Goal: Information Seeking & Learning: Learn about a topic

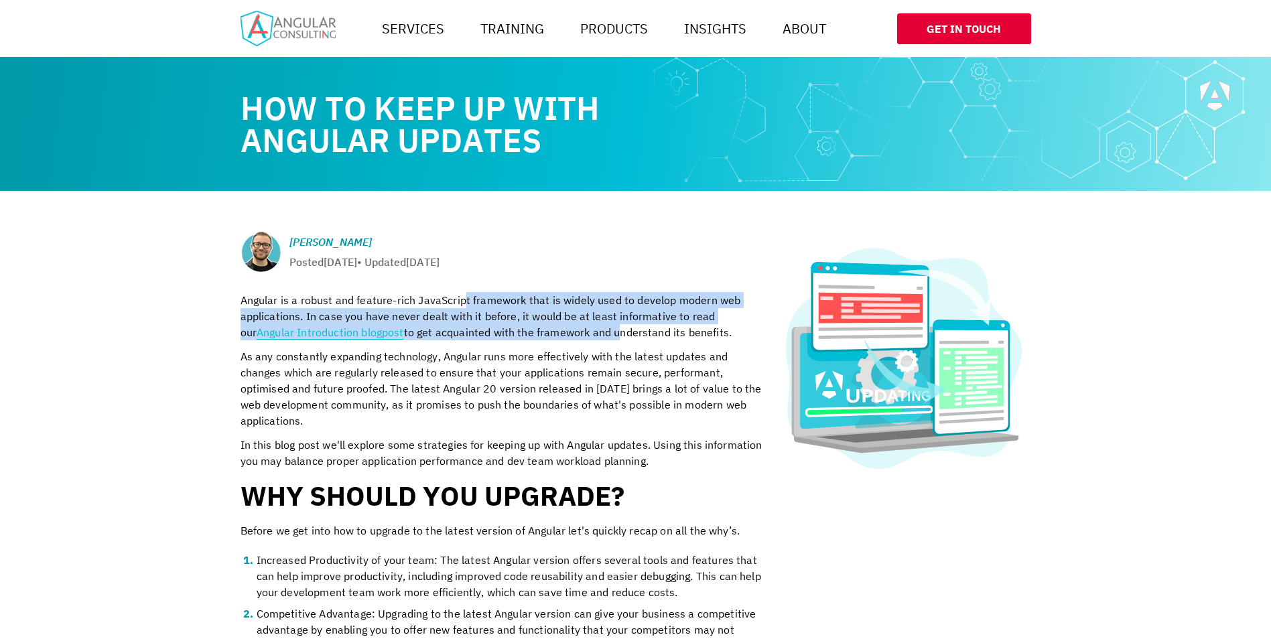
drag, startPoint x: 470, startPoint y: 303, endPoint x: 617, endPoint y: 330, distance: 149.2
click at [617, 330] on p "Angular is a robust and feature-rich JavaScript framework that is widely used t…" at bounding box center [502, 316] width 523 height 48
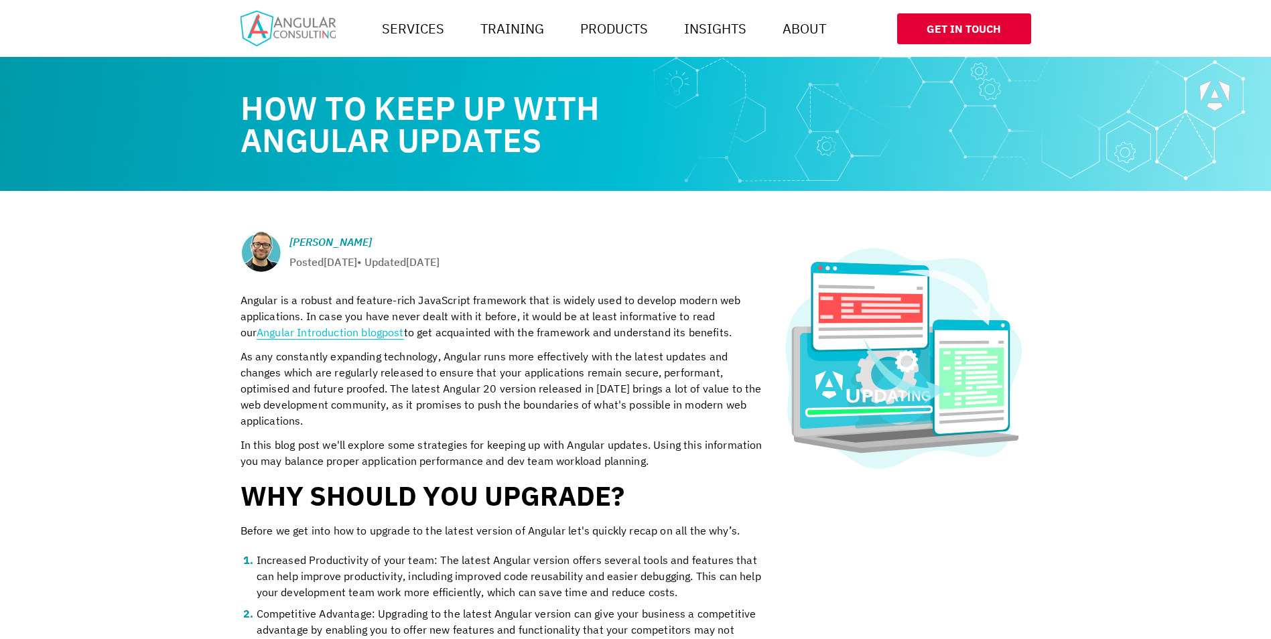
drag, startPoint x: 617, startPoint y: 330, endPoint x: 610, endPoint y: 357, distance: 27.6
click at [610, 357] on p "As any constantly expanding technology, Angular runs more effectively with the …" at bounding box center [502, 389] width 523 height 80
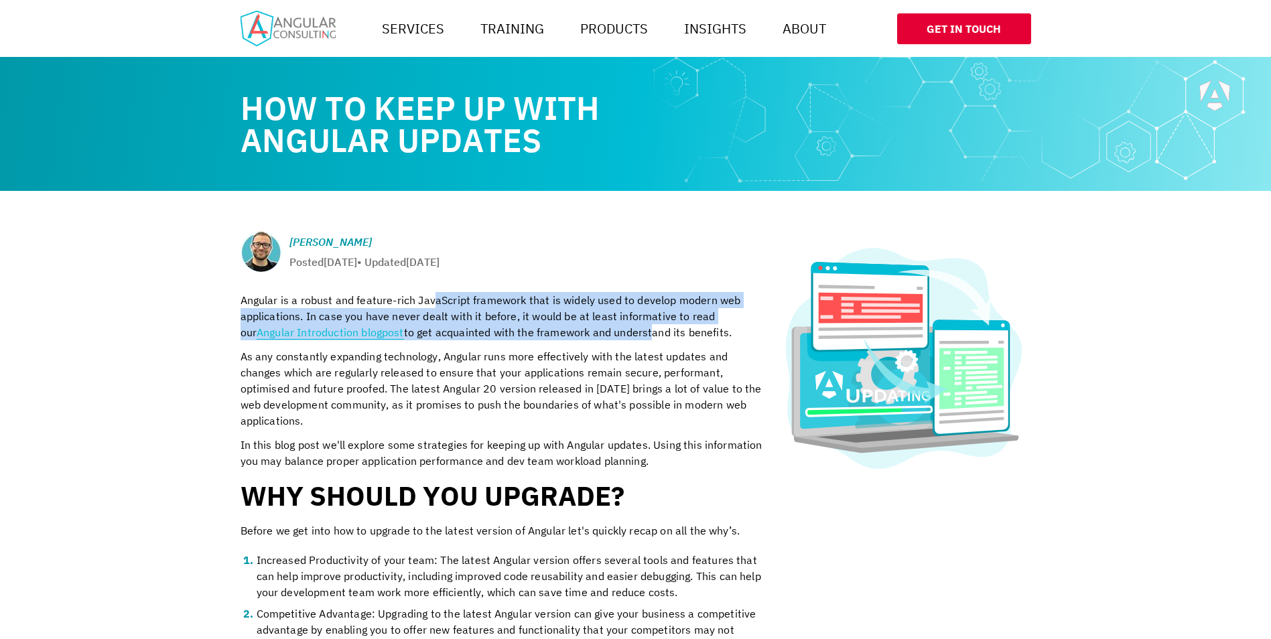
drag, startPoint x: 648, startPoint y: 327, endPoint x: 435, endPoint y: 300, distance: 214.9
click at [435, 300] on p "Angular is a robust and feature-rich JavaScript framework that is widely used t…" at bounding box center [502, 316] width 523 height 48
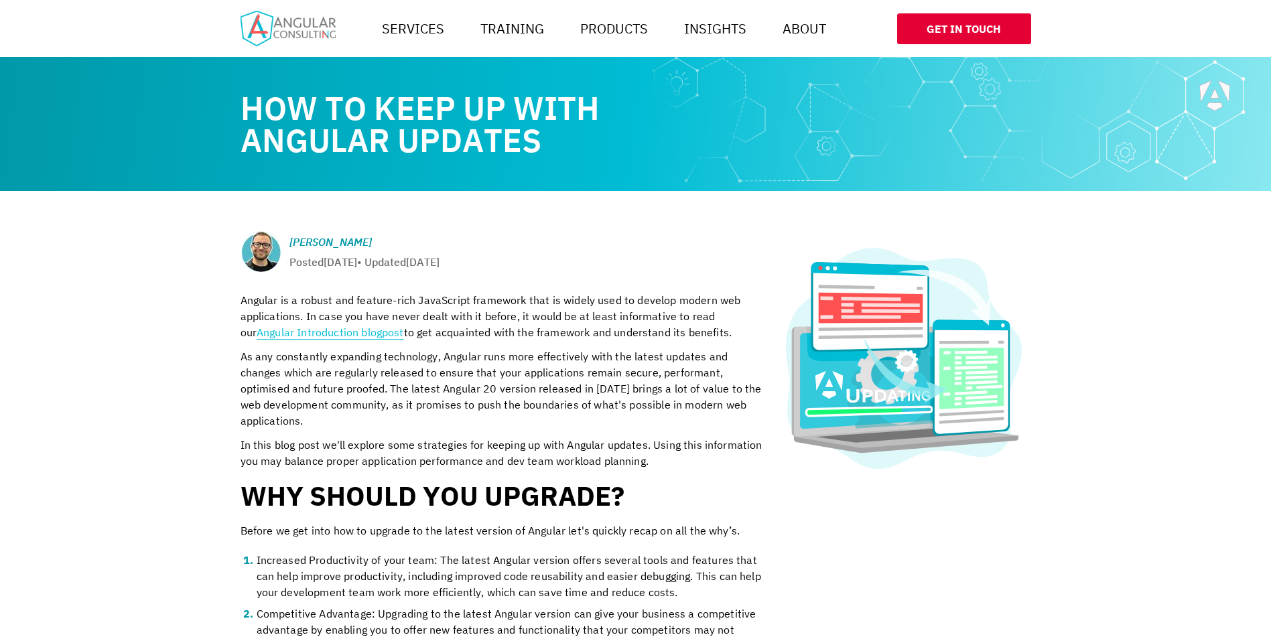
click at [430, 300] on p "Angular is a robust and feature-rich JavaScript framework that is widely used t…" at bounding box center [502, 316] width 523 height 48
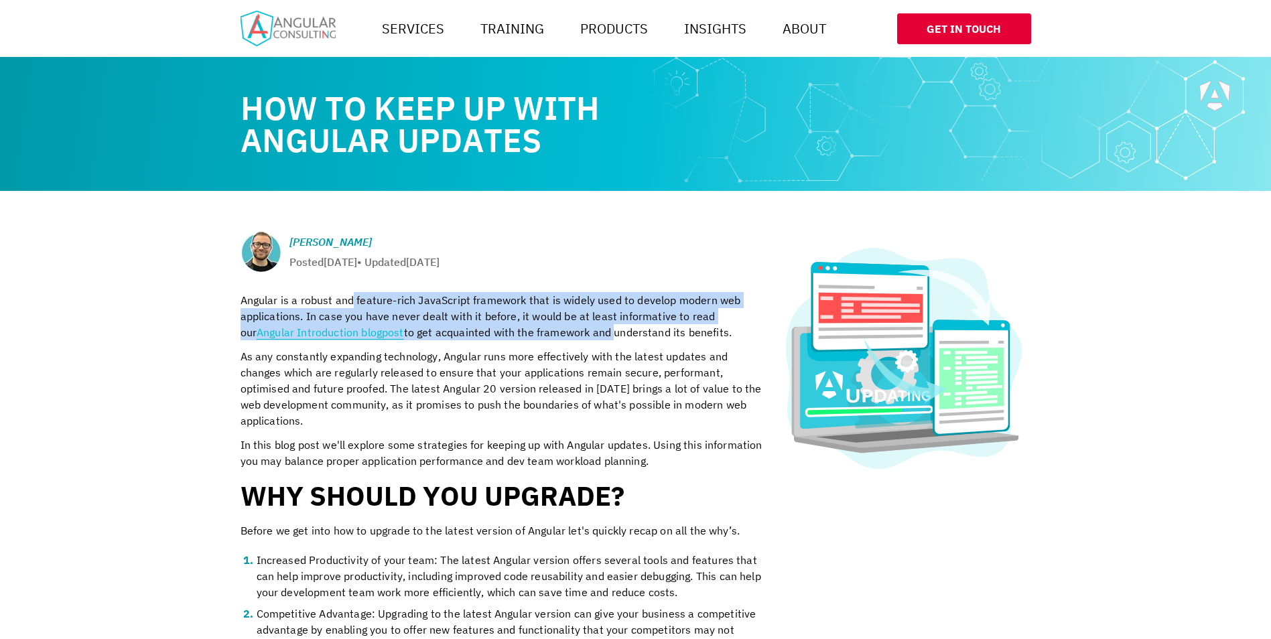
drag, startPoint x: 351, startPoint y: 296, endPoint x: 613, endPoint y: 329, distance: 264.1
click at [613, 329] on p "Angular is a robust and feature-rich JavaScript framework that is widely used t…" at bounding box center [502, 316] width 523 height 48
drag, startPoint x: 613, startPoint y: 329, endPoint x: 585, endPoint y: 333, distance: 28.4
click at [608, 330] on p "Angular is a robust and feature-rich JavaScript framework that is widely used t…" at bounding box center [502, 316] width 523 height 48
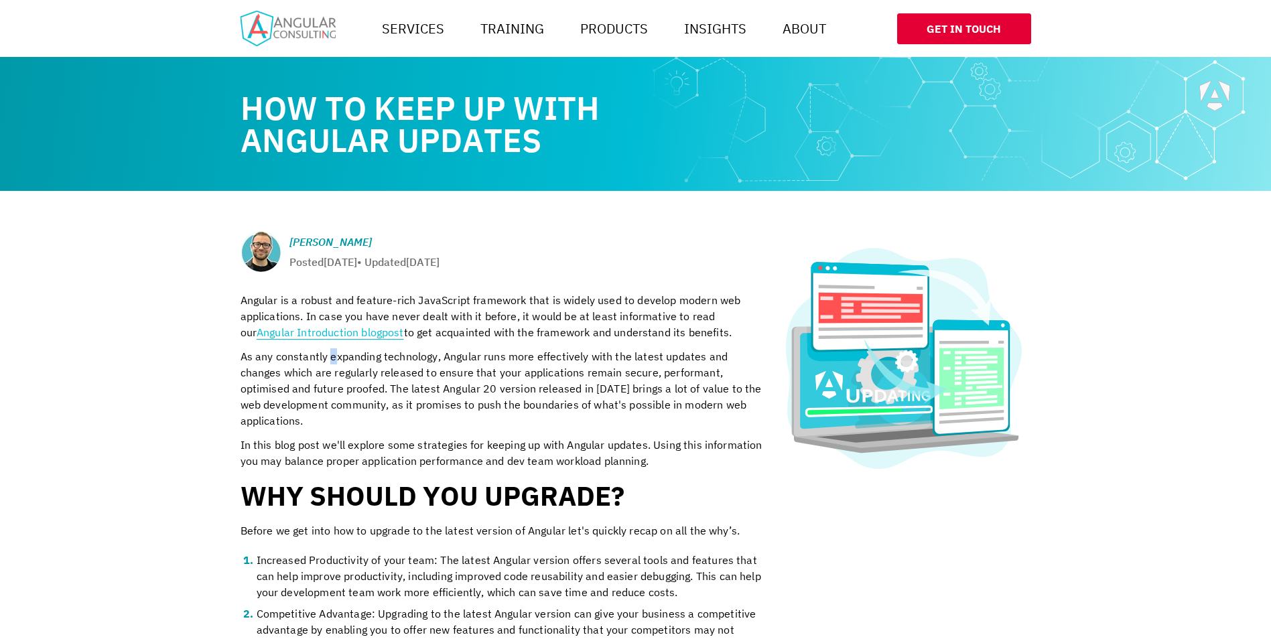
click at [331, 358] on p "As any constantly expanding technology, Angular runs more effectively with the …" at bounding box center [502, 389] width 523 height 80
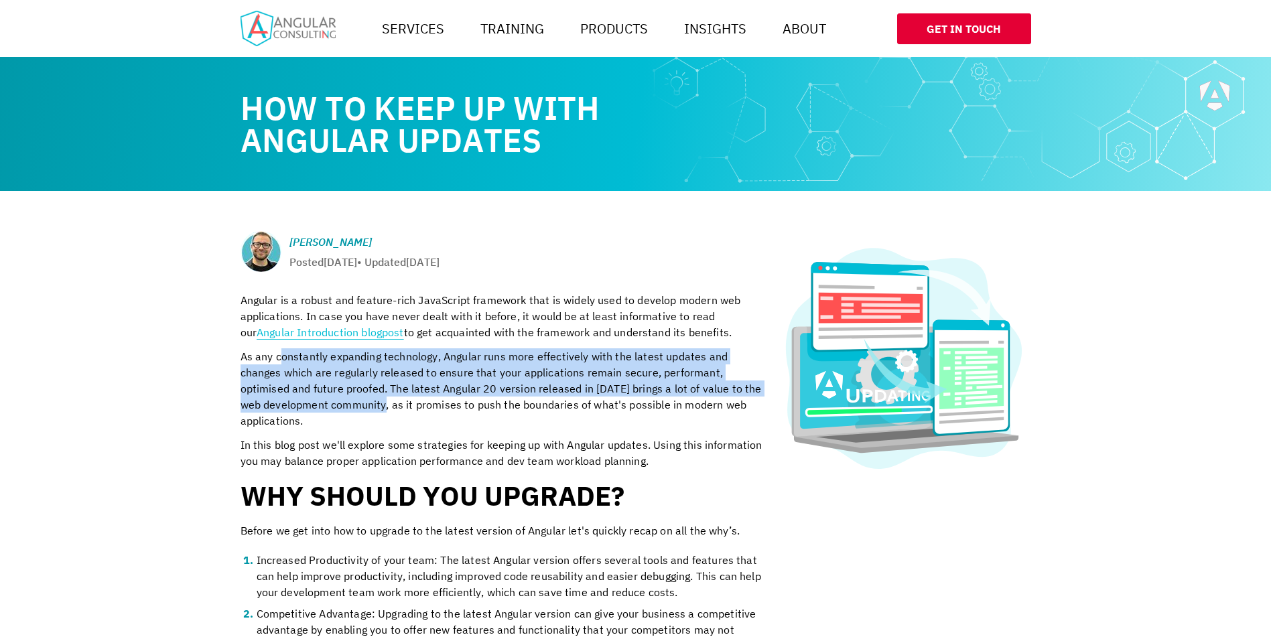
drag, startPoint x: 331, startPoint y: 358, endPoint x: 397, endPoint y: 397, distance: 76.7
click at [397, 397] on p "As any constantly expanding technology, Angular runs more effectively with the …" at bounding box center [502, 389] width 523 height 80
drag, startPoint x: 397, startPoint y: 397, endPoint x: 358, endPoint y: 411, distance: 41.1
click at [391, 410] on p "As any constantly expanding technology, Angular runs more effectively with the …" at bounding box center [502, 389] width 523 height 80
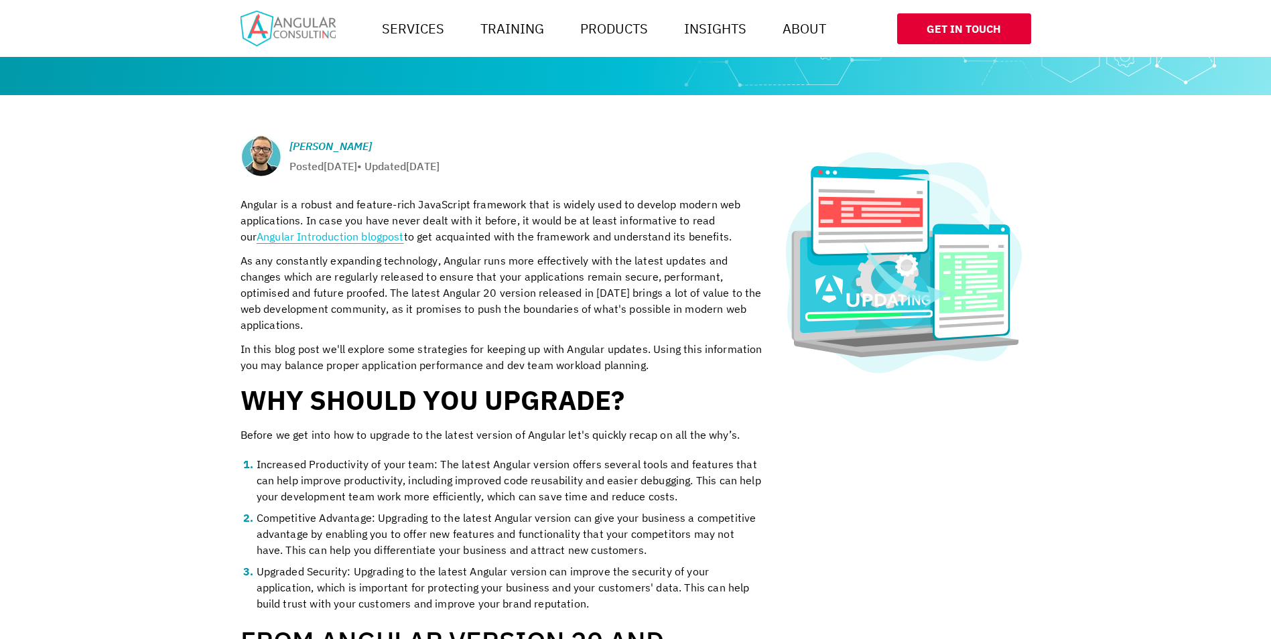
scroll to position [134, 0]
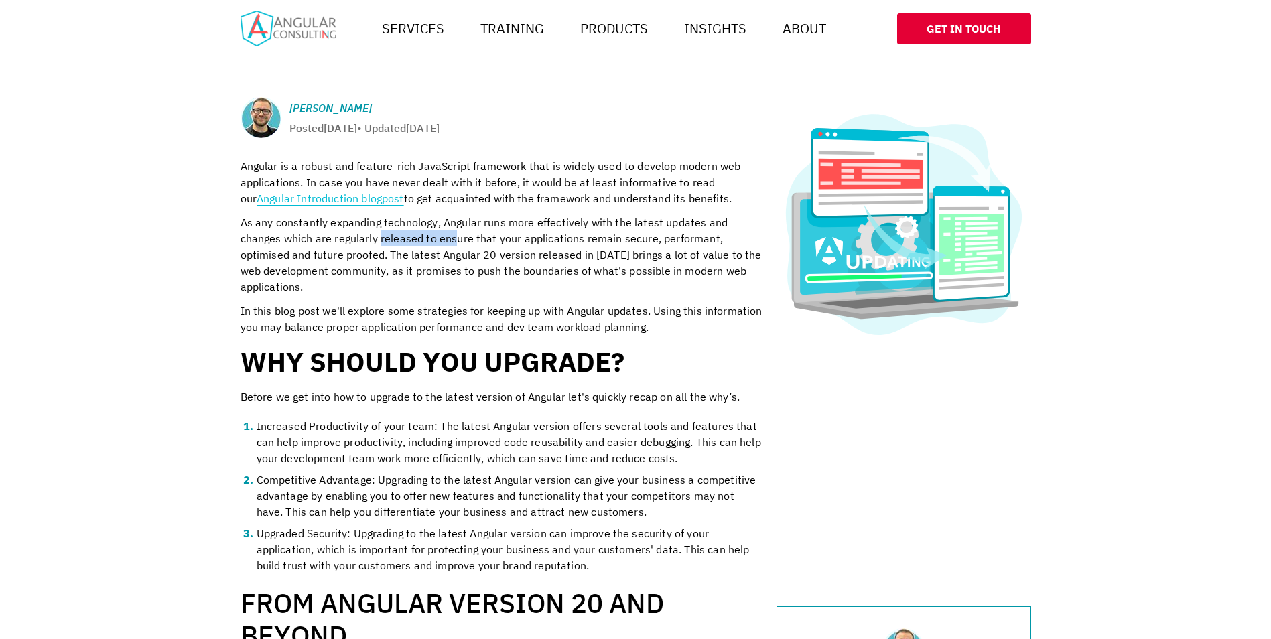
drag, startPoint x: 393, startPoint y: 241, endPoint x: 454, endPoint y: 245, distance: 61.8
click at [454, 245] on p "As any constantly expanding technology, Angular runs more effectively with the …" at bounding box center [502, 254] width 523 height 80
drag, startPoint x: 454, startPoint y: 245, endPoint x: 385, endPoint y: 277, distance: 76.5
click at [385, 277] on p "As any constantly expanding technology, Angular runs more effectively with the …" at bounding box center [502, 254] width 523 height 80
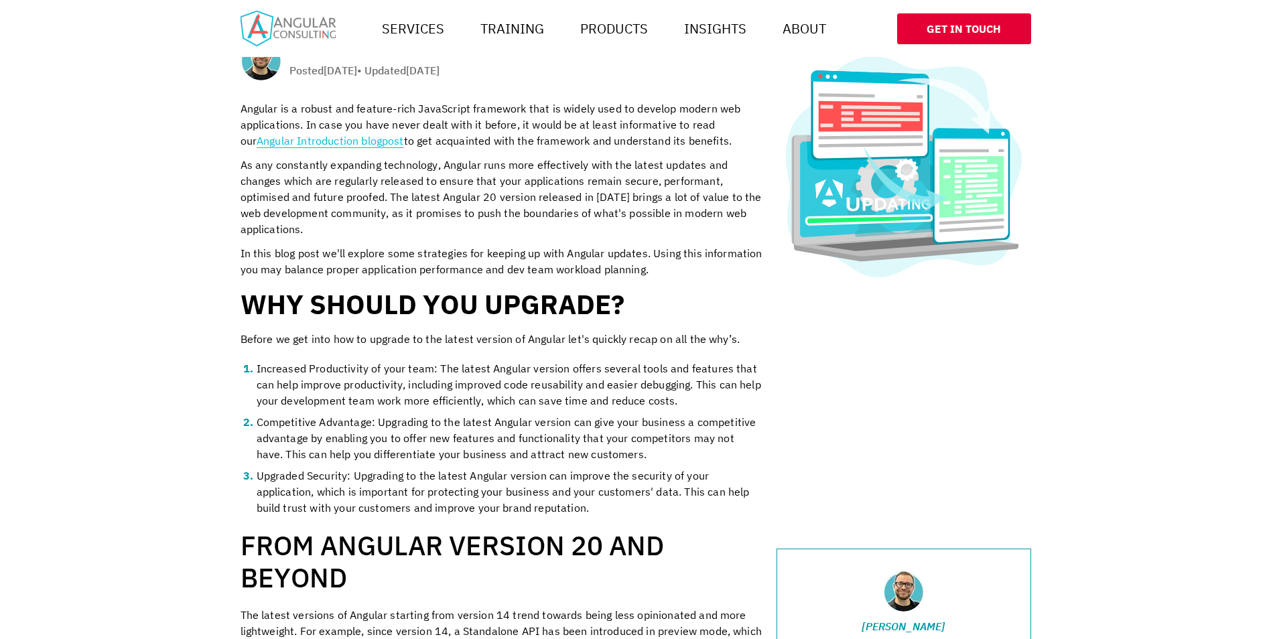
scroll to position [268, 0]
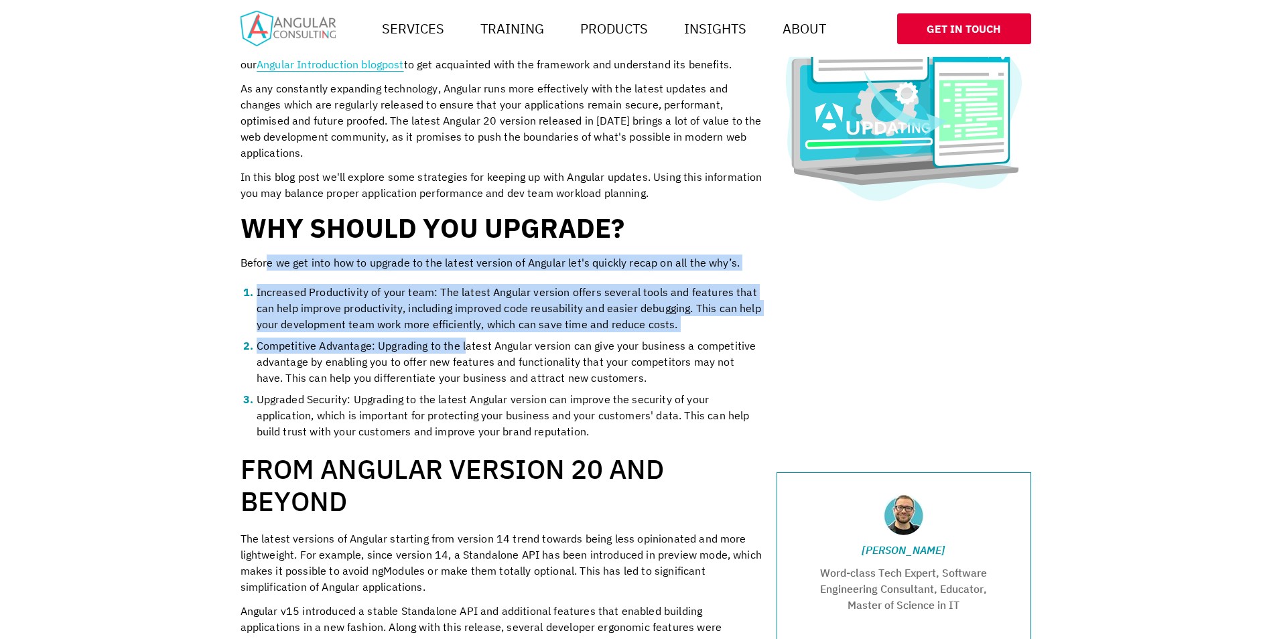
drag, startPoint x: 273, startPoint y: 261, endPoint x: 466, endPoint y: 335, distance: 206.3
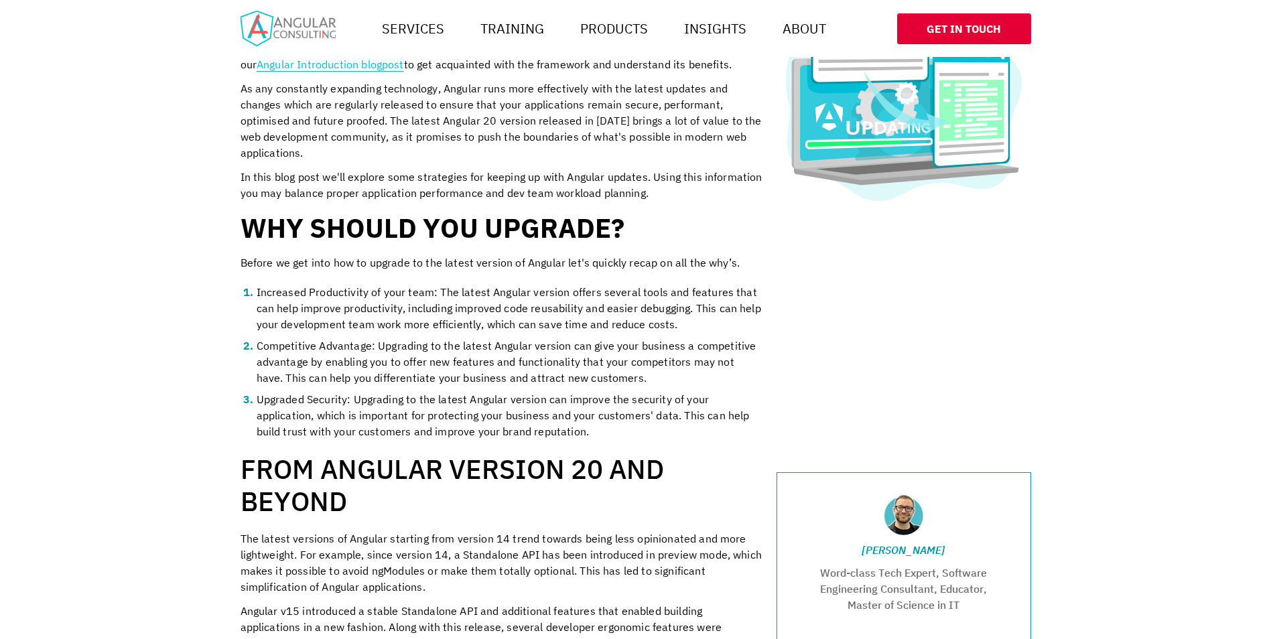
drag, startPoint x: 466, startPoint y: 335, endPoint x: 429, endPoint y: 392, distance: 67.9
click at [430, 402] on li "Upgraded Security: Upgrading to the latest Angular version can improve the secu…" at bounding box center [510, 415] width 507 height 48
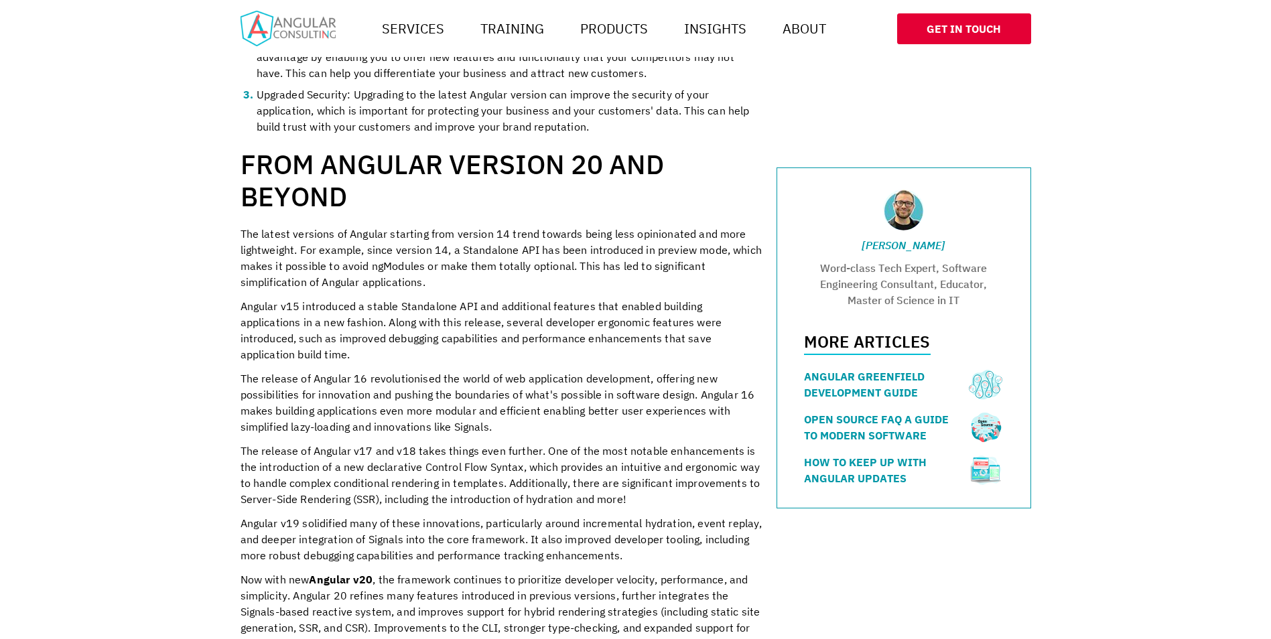
scroll to position [603, 0]
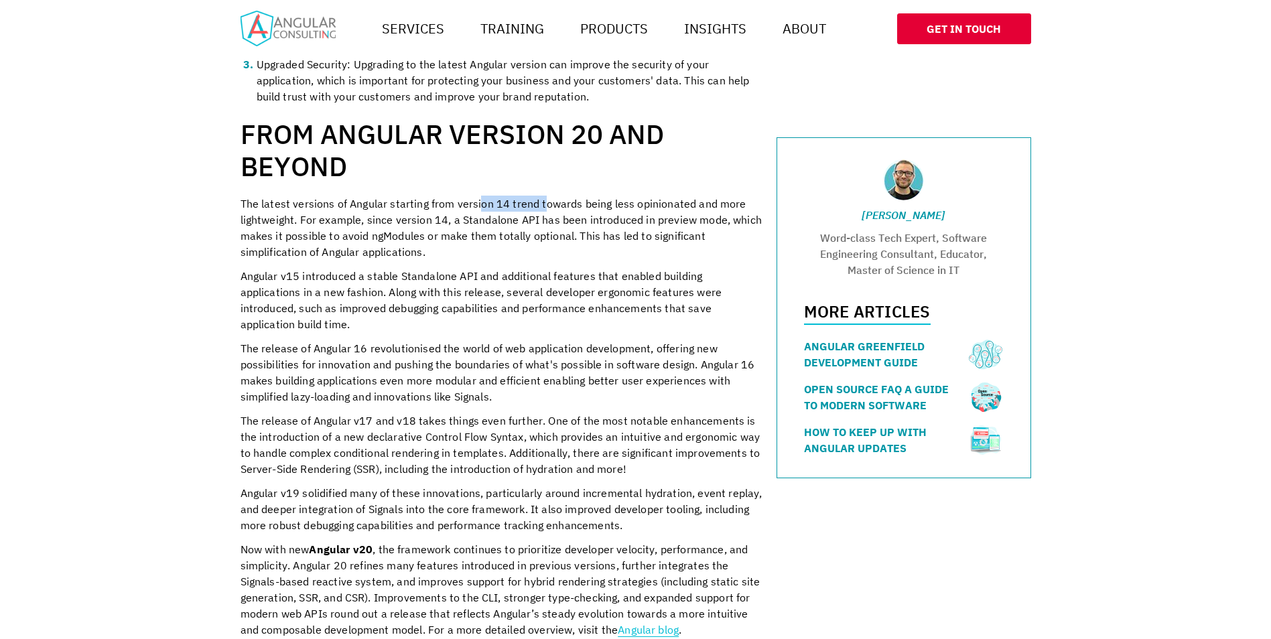
drag, startPoint x: 479, startPoint y: 200, endPoint x: 543, endPoint y: 200, distance: 63.7
click at [543, 200] on p "The latest versions of Angular starting from version 14 trend towards being les…" at bounding box center [502, 228] width 523 height 64
drag, startPoint x: 543, startPoint y: 200, endPoint x: 538, endPoint y: 246, distance: 46.5
click at [538, 245] on p "The latest versions of Angular starting from version 14 trend towards being les…" at bounding box center [502, 228] width 523 height 64
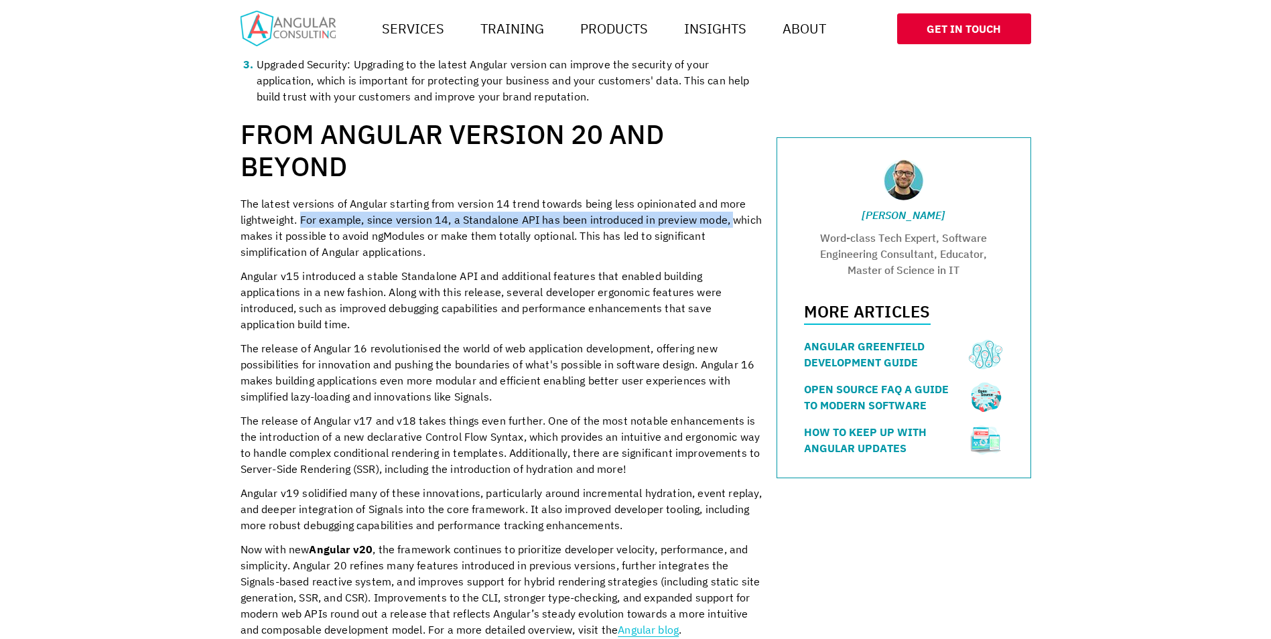
drag, startPoint x: 300, startPoint y: 216, endPoint x: 729, endPoint y: 217, distance: 429.0
click at [729, 217] on p "The latest versions of Angular starting from version 14 trend towards being les…" at bounding box center [502, 228] width 523 height 64
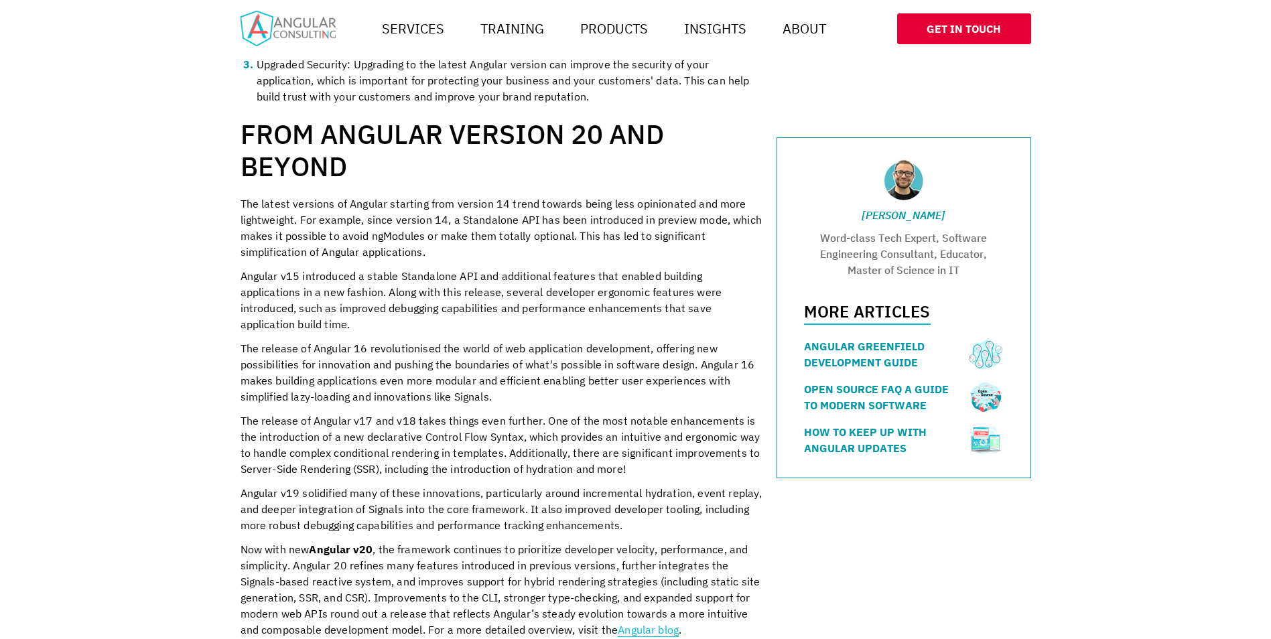
click at [428, 233] on p "The latest versions of Angular starting from version 14 trend towards being les…" at bounding box center [502, 228] width 523 height 64
drag, startPoint x: 345, startPoint y: 236, endPoint x: 476, endPoint y: 234, distance: 130.7
click at [476, 234] on p "The latest versions of Angular starting from version 14 trend towards being les…" at bounding box center [502, 228] width 523 height 64
drag, startPoint x: 476, startPoint y: 234, endPoint x: 435, endPoint y: 282, distance: 62.7
click at [436, 294] on p "Angular v15 introduced a stable Standalone API and additional features that ena…" at bounding box center [502, 300] width 523 height 64
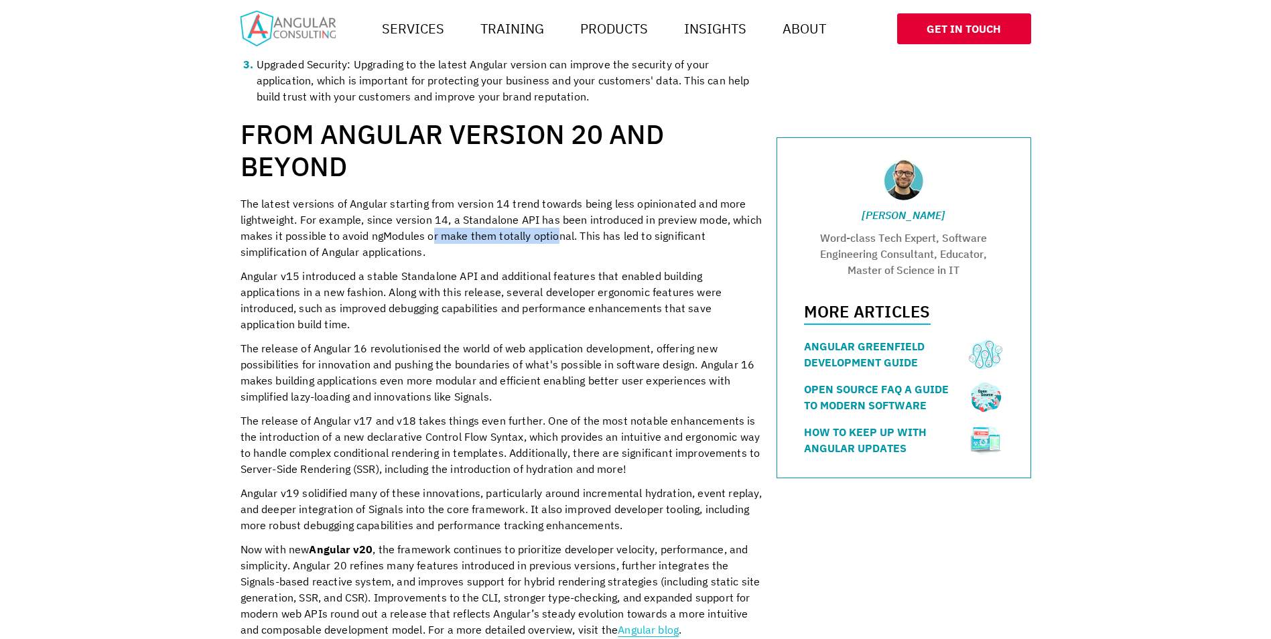
drag, startPoint x: 480, startPoint y: 237, endPoint x: 570, endPoint y: 237, distance: 90.5
click at [570, 237] on p "The latest versions of Angular starting from version 14 trend towards being les…" at bounding box center [502, 228] width 523 height 64
drag, startPoint x: 570, startPoint y: 237, endPoint x: 556, endPoint y: 279, distance: 44.7
click at [556, 279] on p "Angular v15 introduced a stable Standalone API and additional features that ena…" at bounding box center [502, 300] width 523 height 64
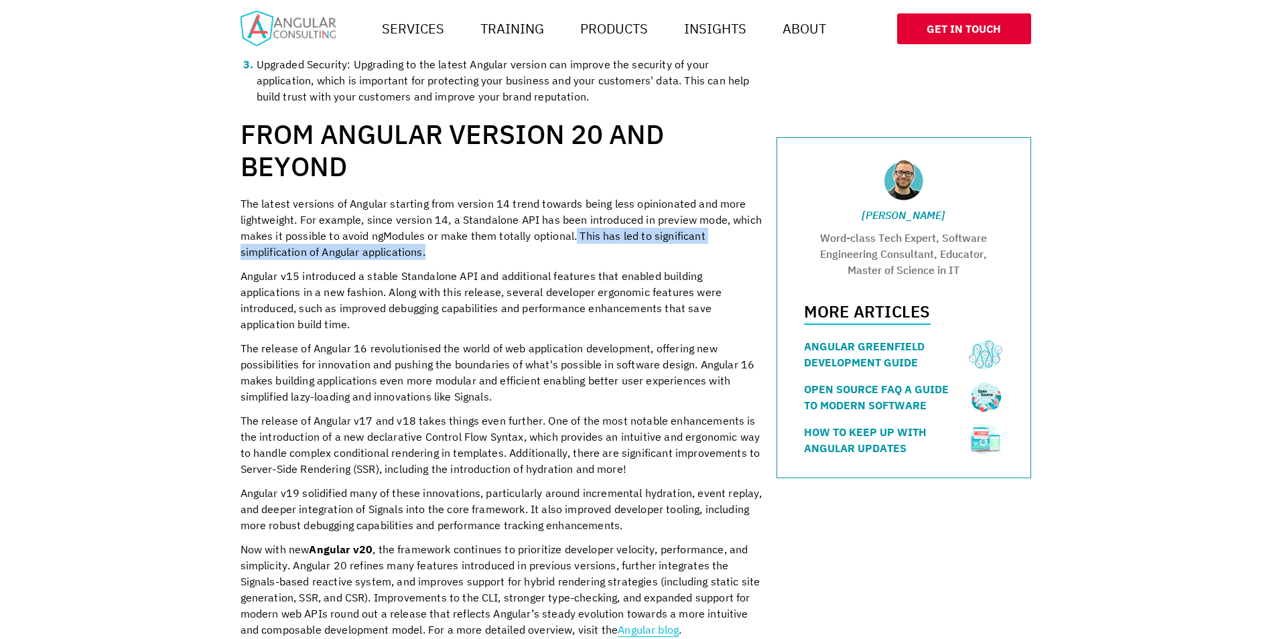
drag, startPoint x: 575, startPoint y: 234, endPoint x: 580, endPoint y: 249, distance: 16.1
click at [580, 249] on p "The latest versions of Angular starting from version 14 trend towards being les…" at bounding box center [502, 228] width 523 height 64
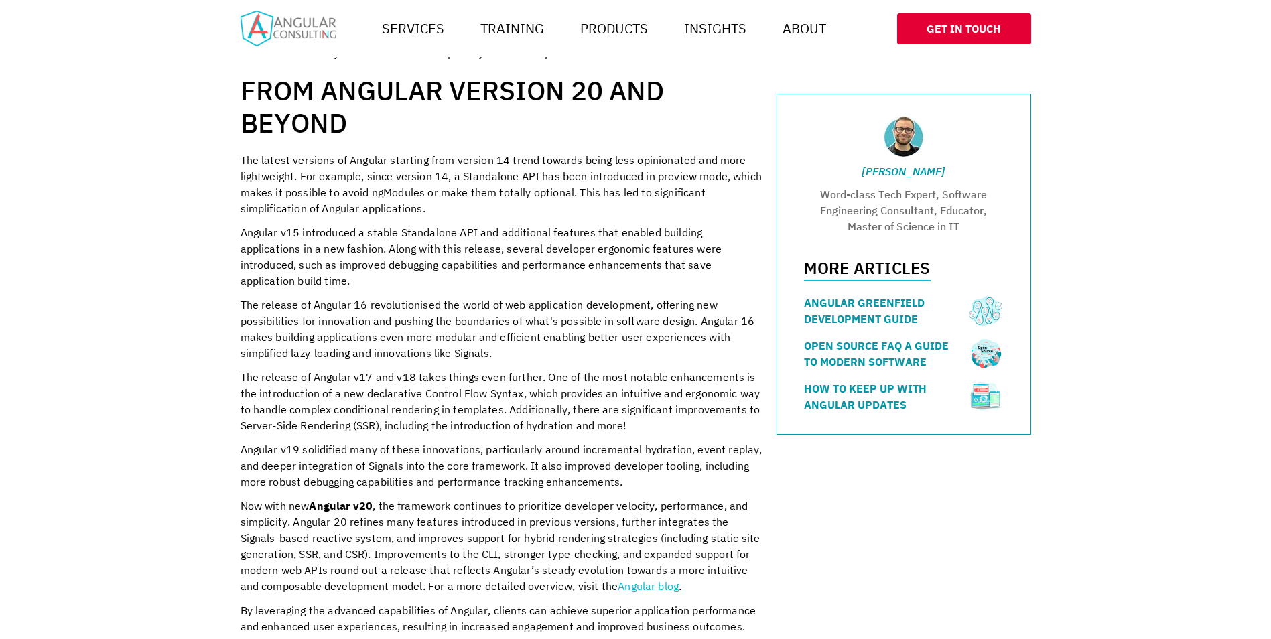
scroll to position [670, 0]
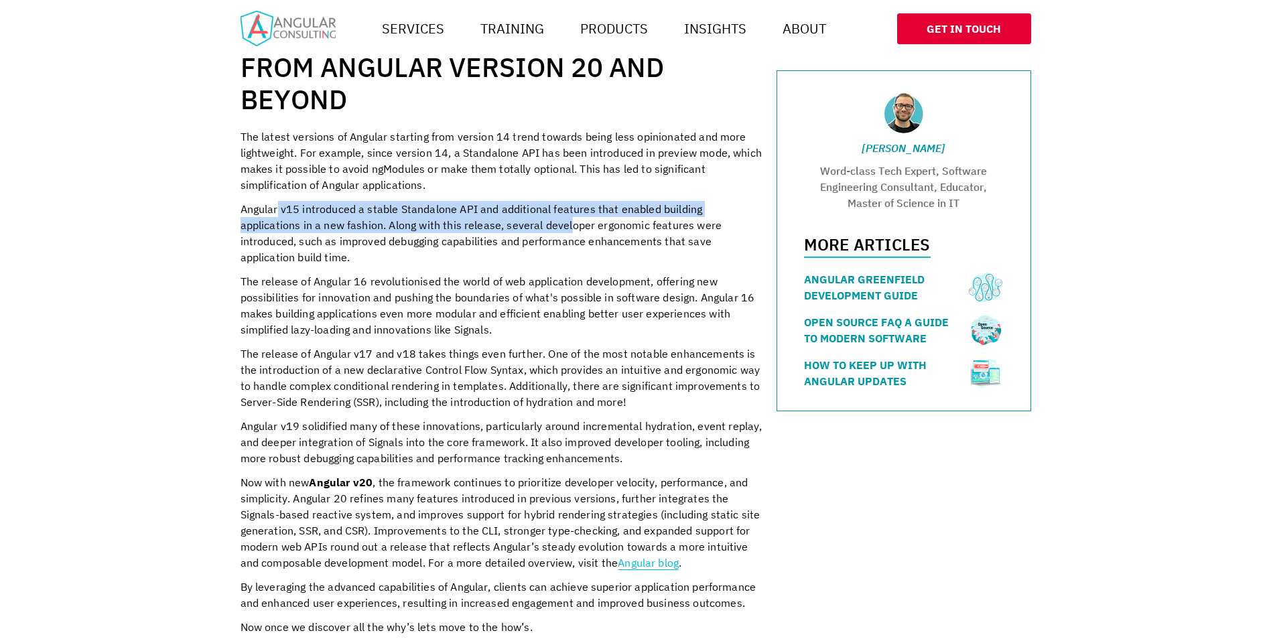
drag, startPoint x: 277, startPoint y: 210, endPoint x: 508, endPoint y: 219, distance: 230.7
click at [508, 219] on p "Angular v15 introduced a stable Standalone API and additional features that ena…" at bounding box center [502, 233] width 523 height 64
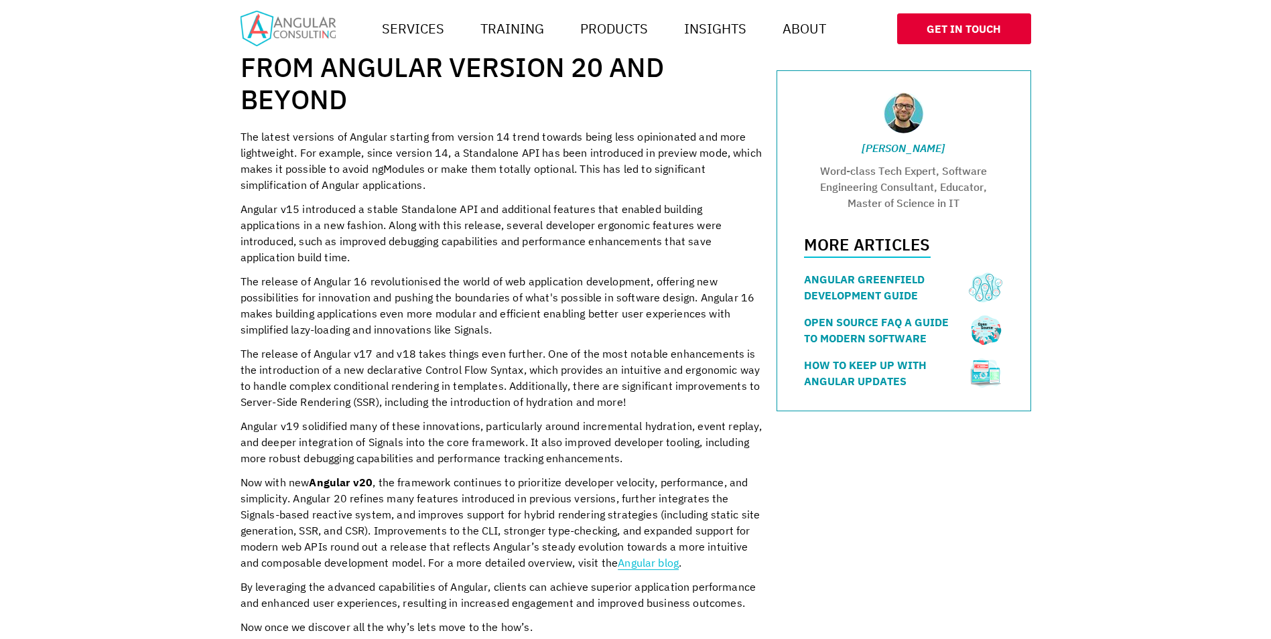
drag, startPoint x: 508, startPoint y: 219, endPoint x: 464, endPoint y: 240, distance: 48.6
click at [464, 240] on p "Angular v15 introduced a stable Standalone API and additional features that ena…" at bounding box center [502, 233] width 523 height 64
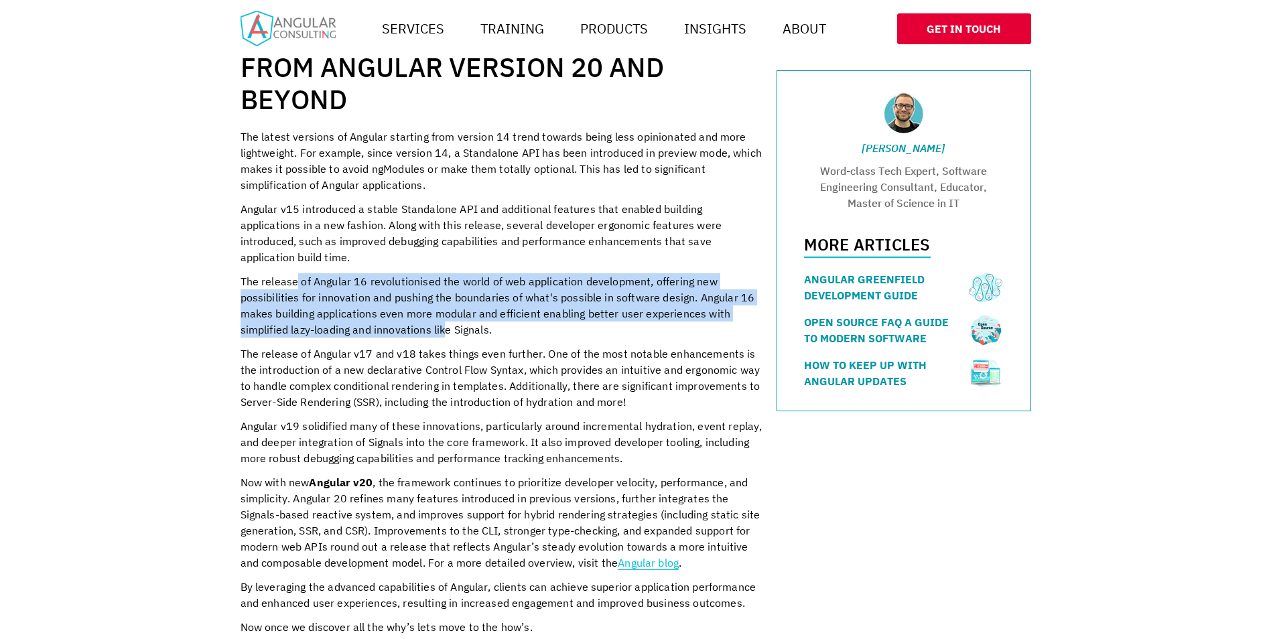
drag, startPoint x: 298, startPoint y: 262, endPoint x: 445, endPoint y: 311, distance: 154.7
click at [445, 311] on p "The release of Angular 16 revolutionised the world of web application developme…" at bounding box center [502, 305] width 523 height 64
drag, startPoint x: 445, startPoint y: 311, endPoint x: 343, endPoint y: 310, distance: 101.9
click at [343, 310] on p "The release of Angular 16 revolutionised the world of web application developme…" at bounding box center [502, 305] width 523 height 64
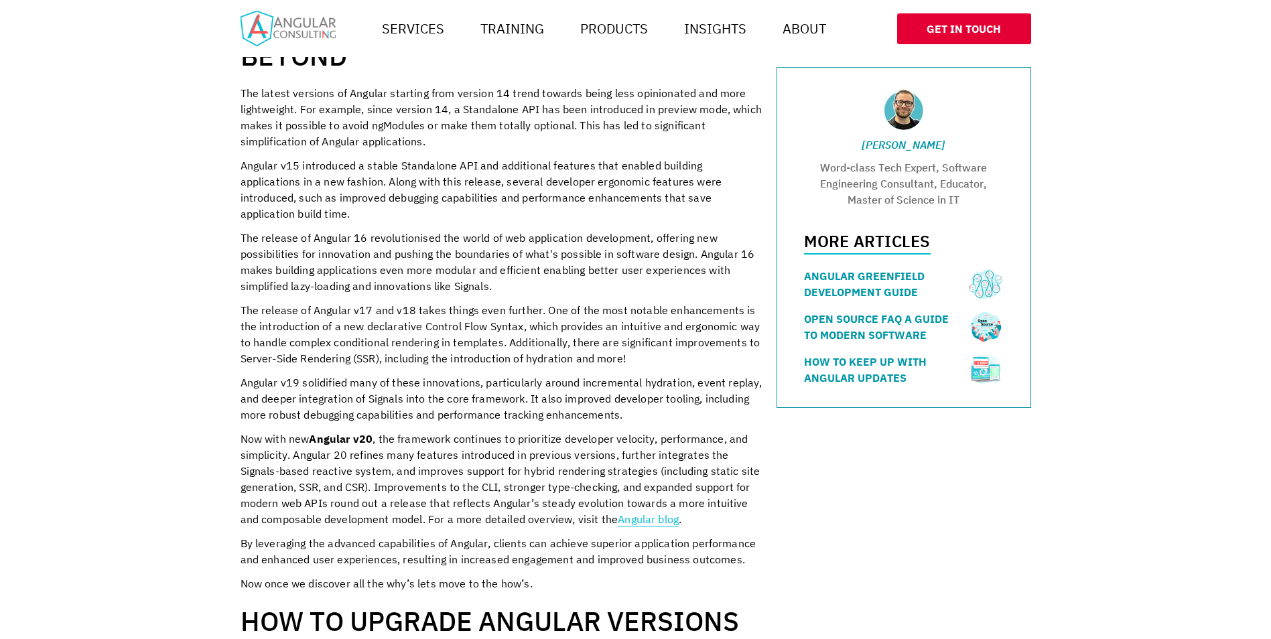
scroll to position [737, 0]
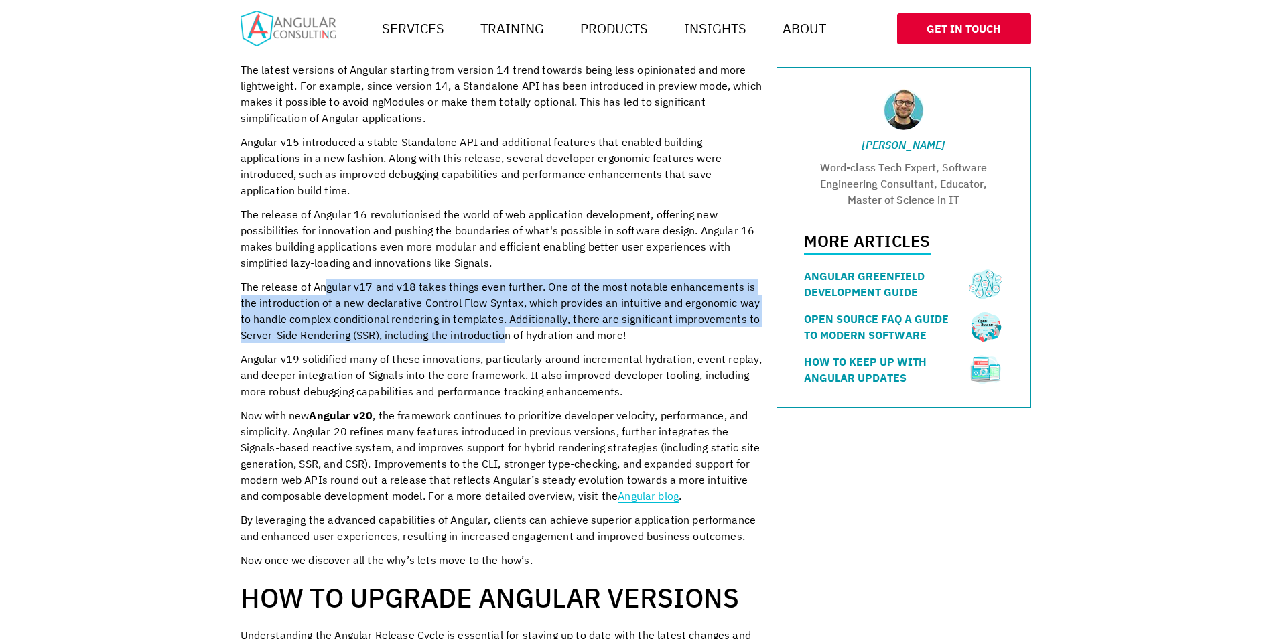
drag, startPoint x: 351, startPoint y: 277, endPoint x: 507, endPoint y: 311, distance: 160.5
click at [507, 311] on p "The release of Angular v17 and v18 takes things even further. One of the most n…" at bounding box center [502, 311] width 523 height 64
drag, startPoint x: 507, startPoint y: 311, endPoint x: 372, endPoint y: 328, distance: 136.5
click at [397, 326] on p "The release of Angular v17 and v18 takes things even further. One of the most n…" at bounding box center [502, 311] width 523 height 64
click at [318, 288] on p "The release of Angular v17 and v18 takes things even further. One of the most n…" at bounding box center [502, 311] width 523 height 64
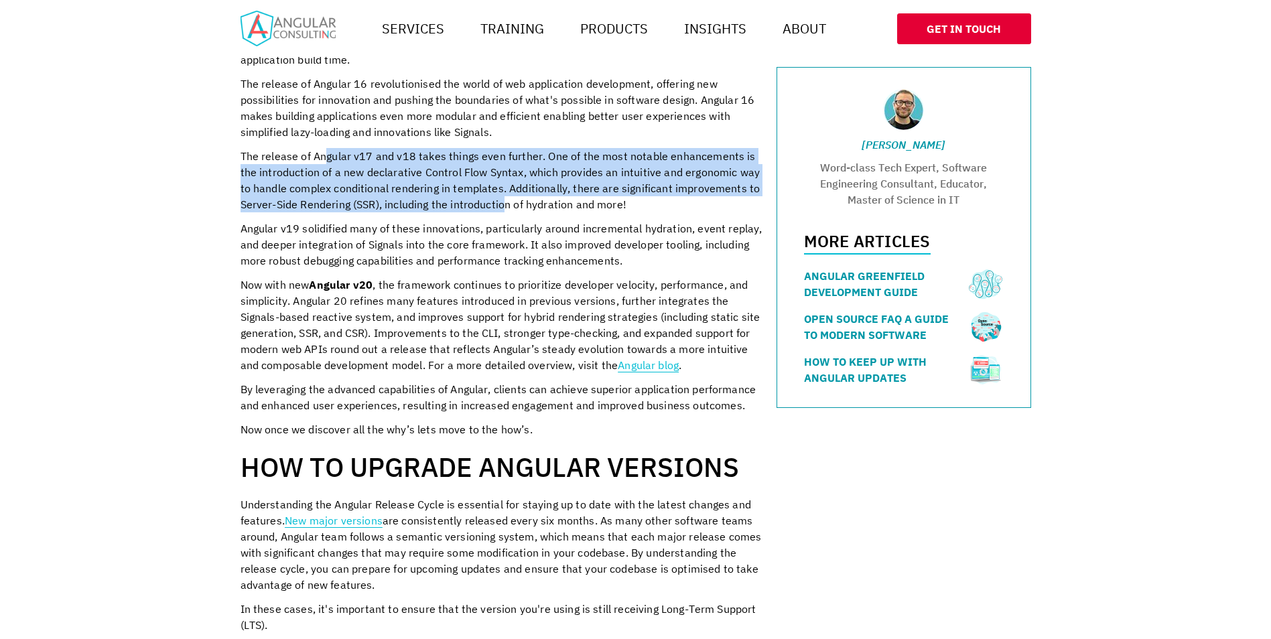
scroll to position [871, 0]
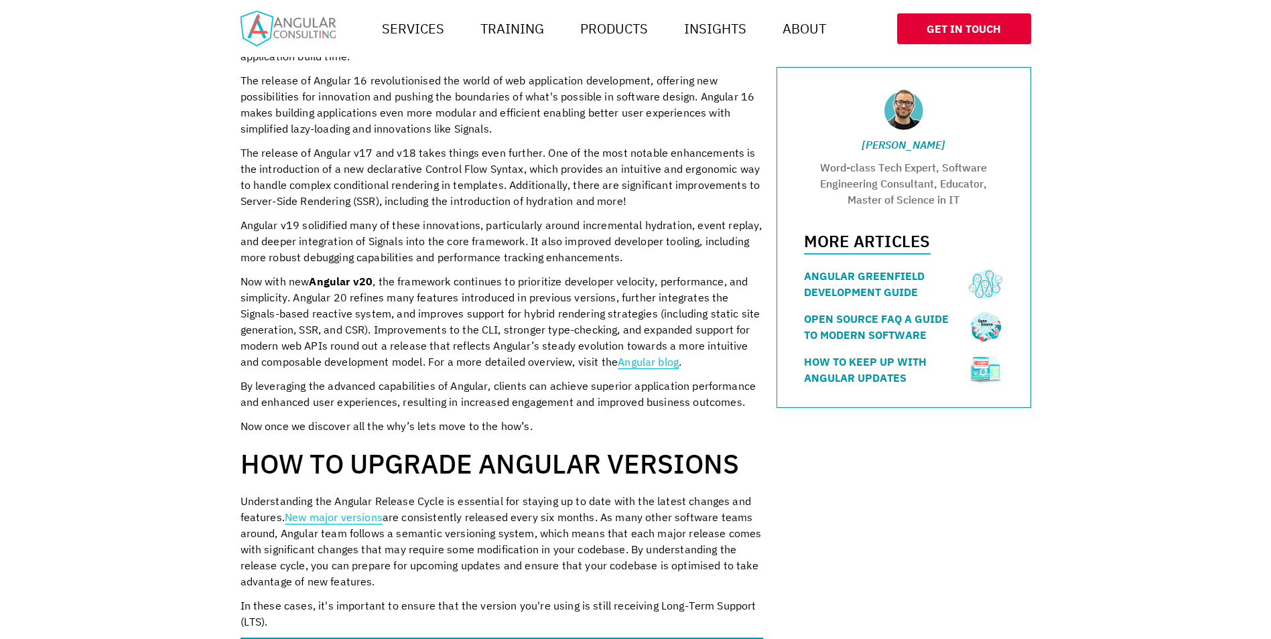
click at [426, 273] on p "Now with new Angular v20 , the framework continues to prioritize developer velo…" at bounding box center [502, 321] width 523 height 97
drag, startPoint x: 408, startPoint y: 265, endPoint x: 584, endPoint y: 264, distance: 176.3
click at [584, 273] on p "Now with new Angular v20 , the framework continues to prioritize developer velo…" at bounding box center [502, 321] width 523 height 97
drag, startPoint x: 584, startPoint y: 264, endPoint x: 517, endPoint y: 302, distance: 76.2
click at [517, 302] on p "Now with new Angular v20 , the framework continues to prioritize developer velo…" at bounding box center [502, 321] width 523 height 97
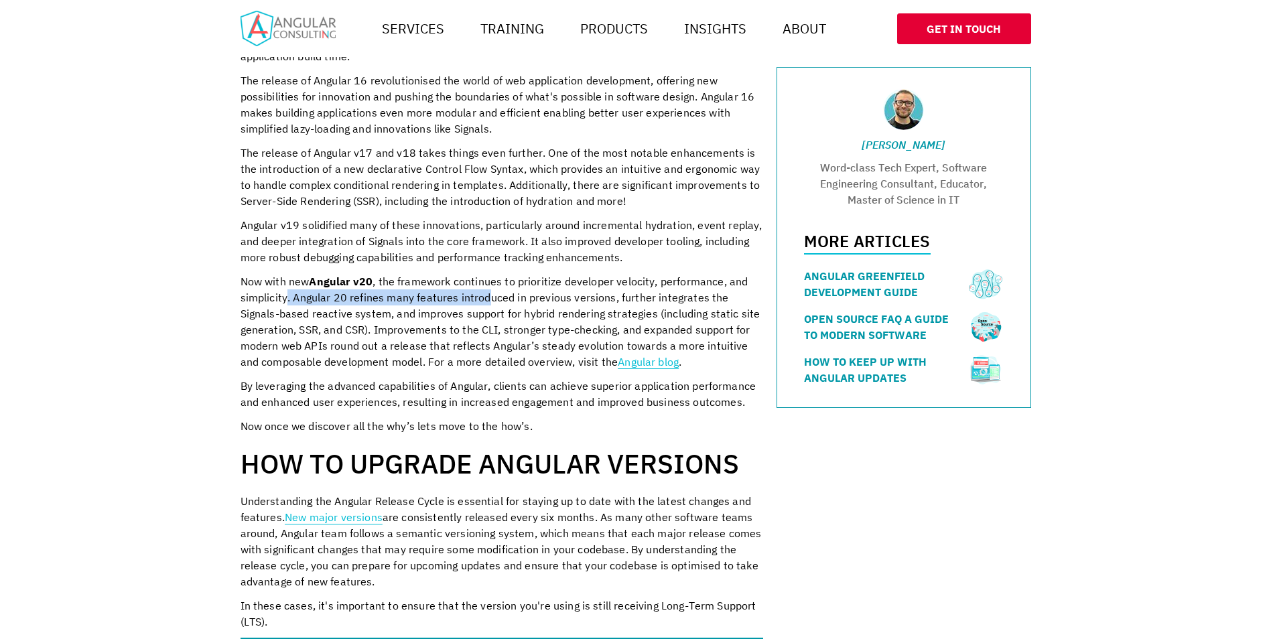
drag, startPoint x: 287, startPoint y: 279, endPoint x: 488, endPoint y: 276, distance: 201.1
click at [488, 276] on p "Now with new Angular v20 , the framework continues to prioritize developer velo…" at bounding box center [502, 321] width 523 height 97
drag, startPoint x: 488, startPoint y: 276, endPoint x: 441, endPoint y: 307, distance: 56.1
click at [441, 307] on p "Now with new Angular v20 , the framework continues to prioritize developer velo…" at bounding box center [502, 321] width 523 height 97
drag, startPoint x: 314, startPoint y: 298, endPoint x: 399, endPoint y: 299, distance: 85.1
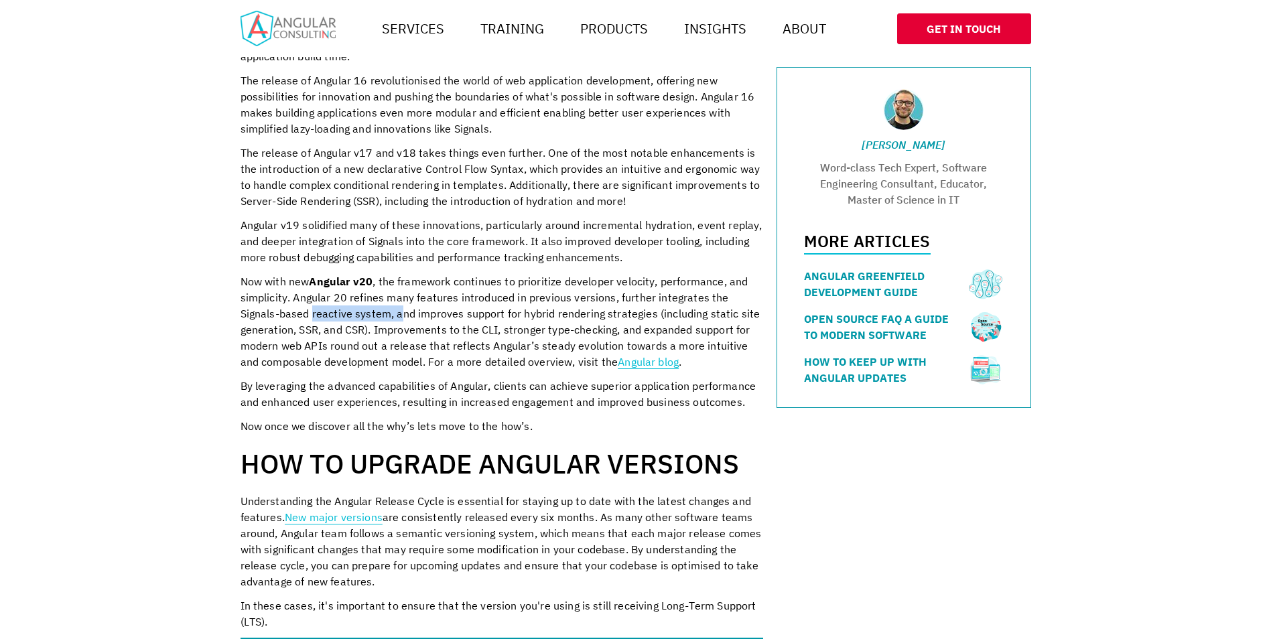
click at [399, 299] on p "Now with new Angular v20 , the framework continues to prioritize developer velo…" at bounding box center [502, 321] width 523 height 97
drag, startPoint x: 399, startPoint y: 299, endPoint x: 408, endPoint y: 320, distance: 23.2
click at [408, 320] on p "Now with new Angular v20 , the framework continues to prioritize developer velo…" at bounding box center [502, 321] width 523 height 97
drag, startPoint x: 397, startPoint y: 298, endPoint x: 585, endPoint y: 297, distance: 187.7
click at [585, 297] on p "Now with new Angular v20 , the framework continues to prioritize developer velo…" at bounding box center [502, 321] width 523 height 97
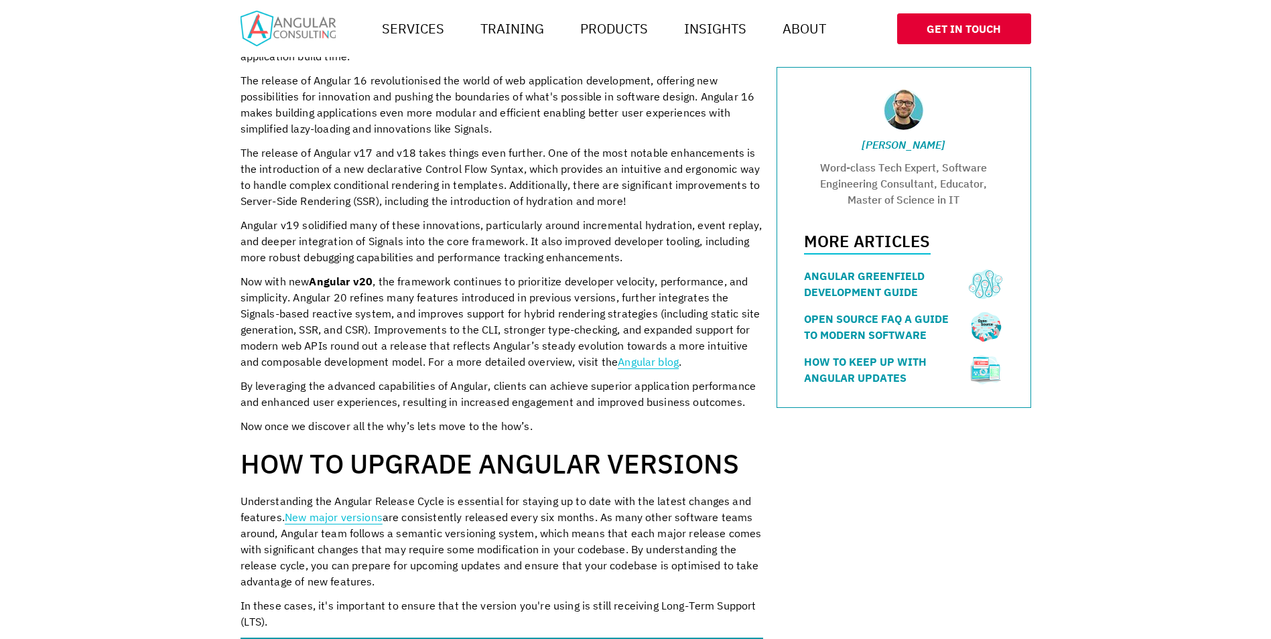
drag, startPoint x: 585, startPoint y: 297, endPoint x: 426, endPoint y: 308, distance: 159.2
click at [426, 308] on p "Now with new Angular v20 , the framework continues to prioritize developer velo…" at bounding box center [502, 321] width 523 height 97
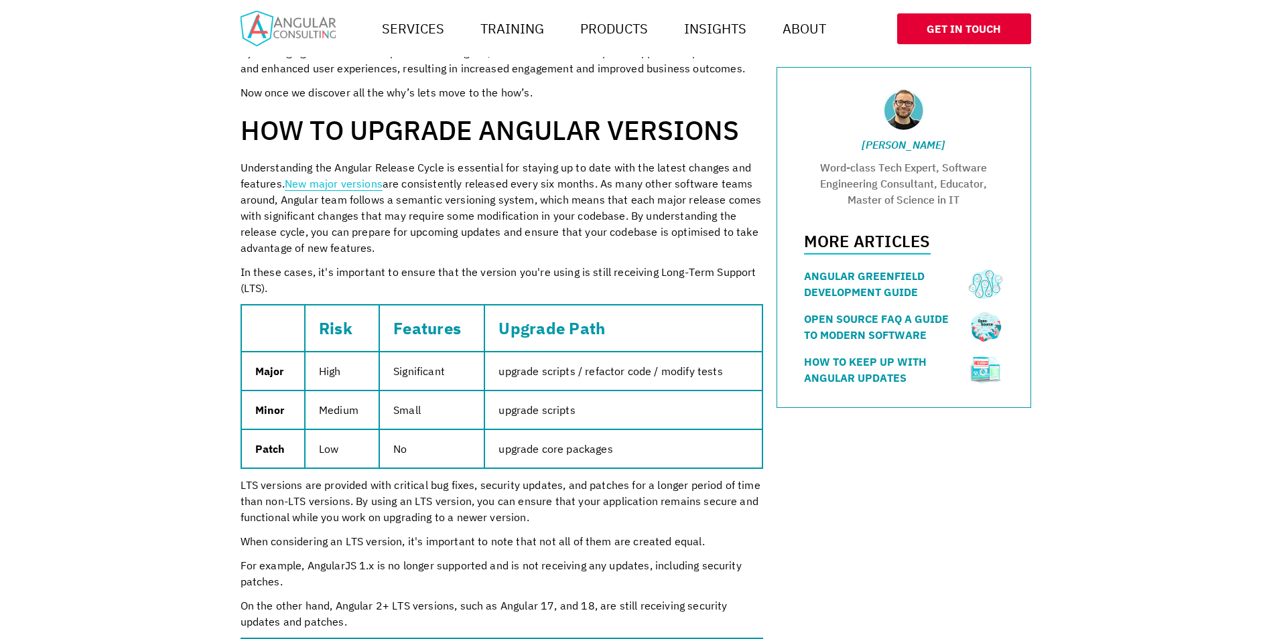
scroll to position [1206, 0]
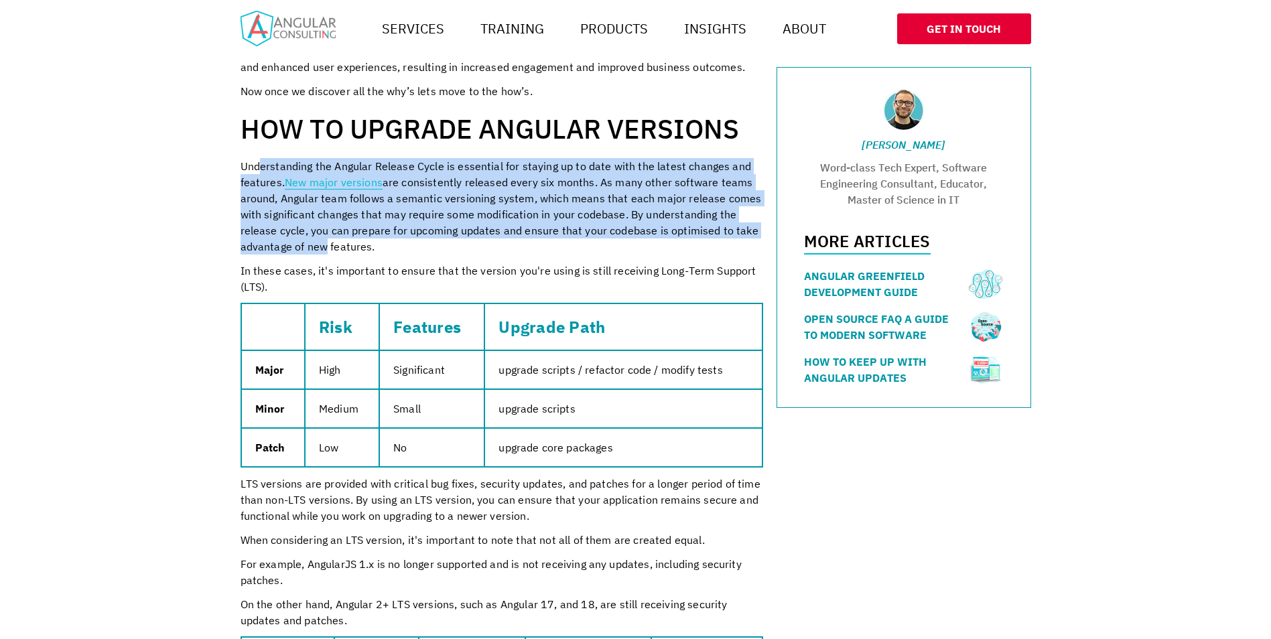
drag, startPoint x: 261, startPoint y: 145, endPoint x: 322, endPoint y: 230, distance: 103.8
click at [322, 230] on p "Understanding the Angular Release Cycle is essential for staying up to date wit…" at bounding box center [502, 206] width 523 height 97
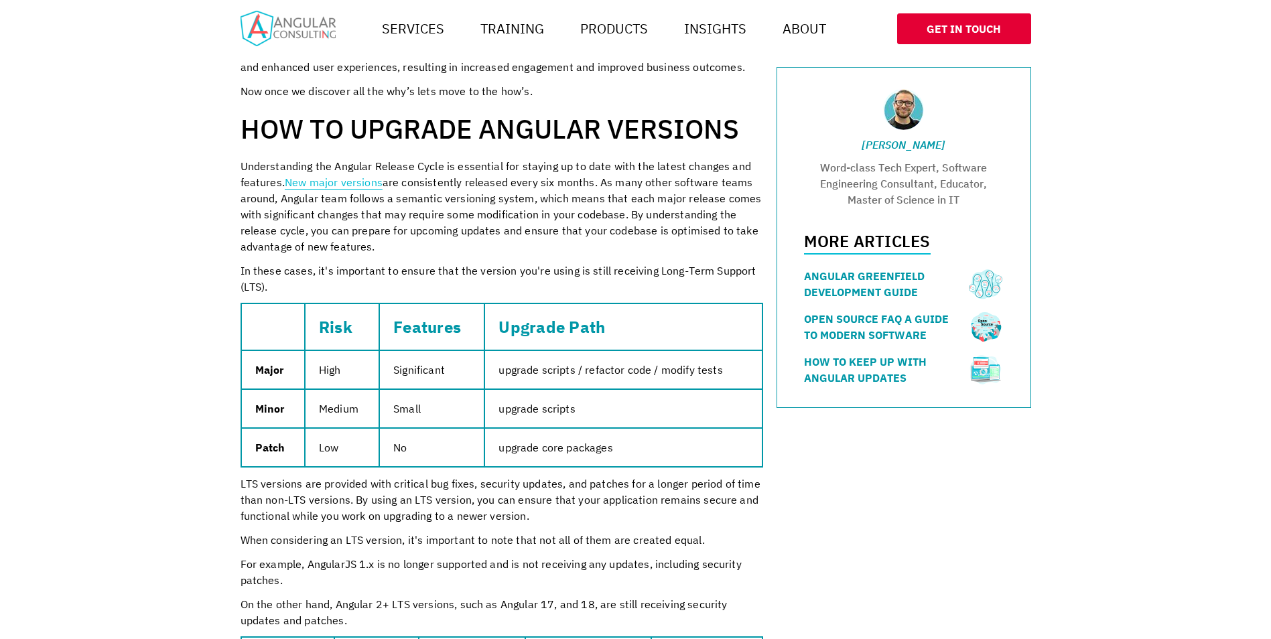
drag, startPoint x: 322, startPoint y: 230, endPoint x: 248, endPoint y: 240, distance: 74.4
click at [248, 240] on div "Angular is a robust and feature-rich JavaScript framework that is widely used t…" at bounding box center [502, 491] width 523 height 2811
click at [560, 210] on p "Understanding the Angular Release Cycle is essential for staying up to date wit…" at bounding box center [502, 206] width 523 height 97
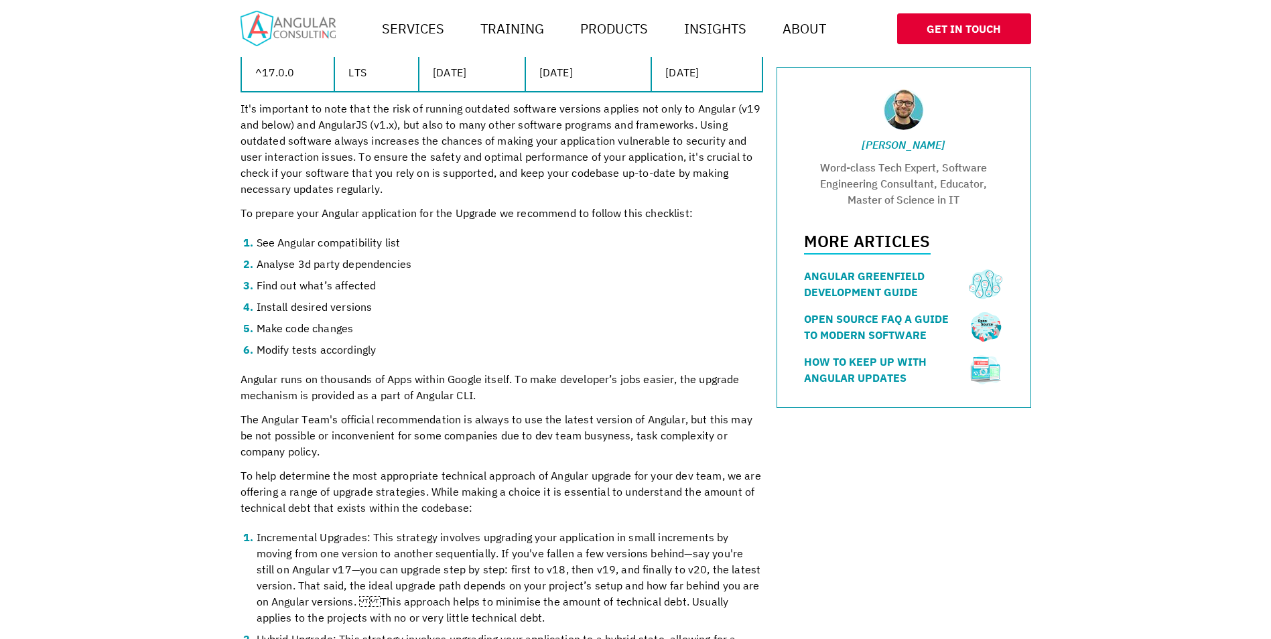
scroll to position [1944, 0]
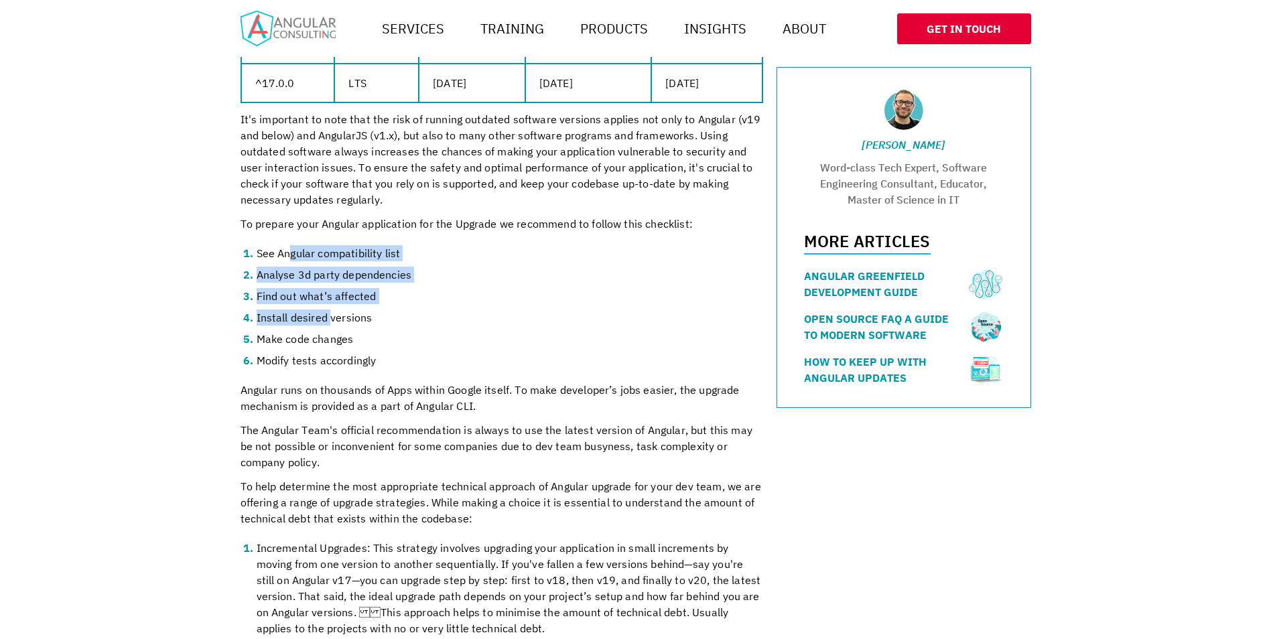
drag, startPoint x: 289, startPoint y: 243, endPoint x: 331, endPoint y: 301, distance: 72.0
click at [331, 301] on ol "See Angular compatibility list Analyse 3d party dependencies Find out what’s af…" at bounding box center [502, 306] width 523 height 123
drag, startPoint x: 331, startPoint y: 301, endPoint x: 324, endPoint y: 351, distance: 50.1
drag, startPoint x: 323, startPoint y: 340, endPoint x: 286, endPoint y: 258, distance: 90.0
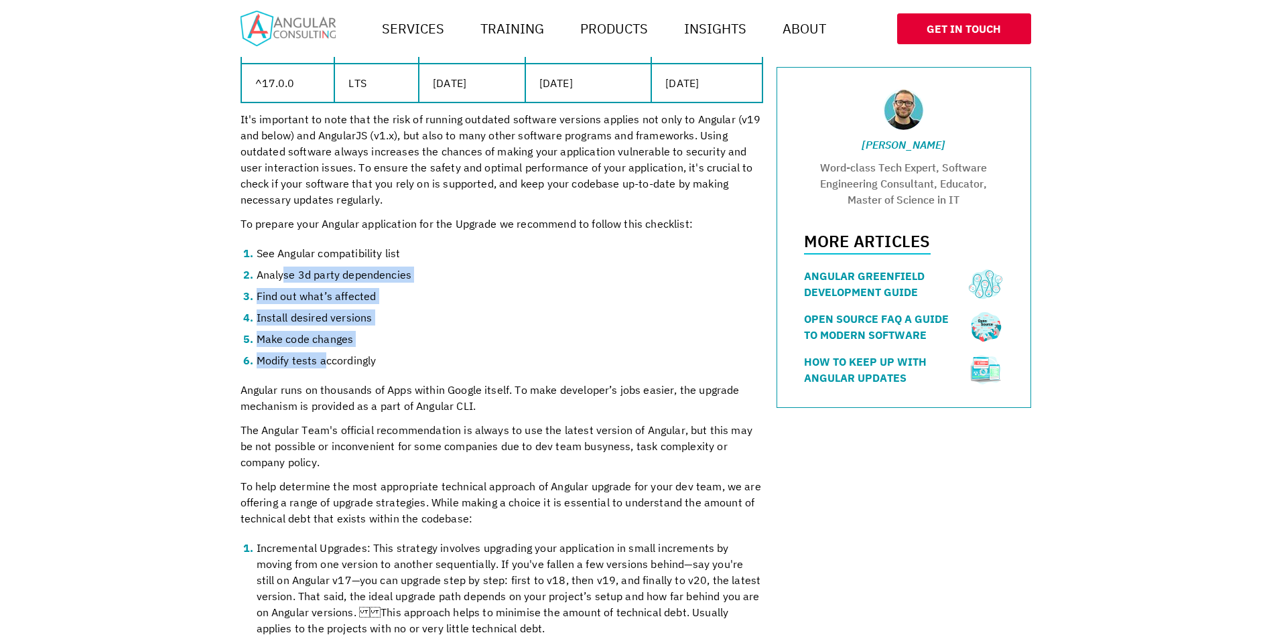
click at [286, 258] on ol "See Angular compatibility list Analyse 3d party dependencies Find out what’s af…" at bounding box center [502, 306] width 523 height 123
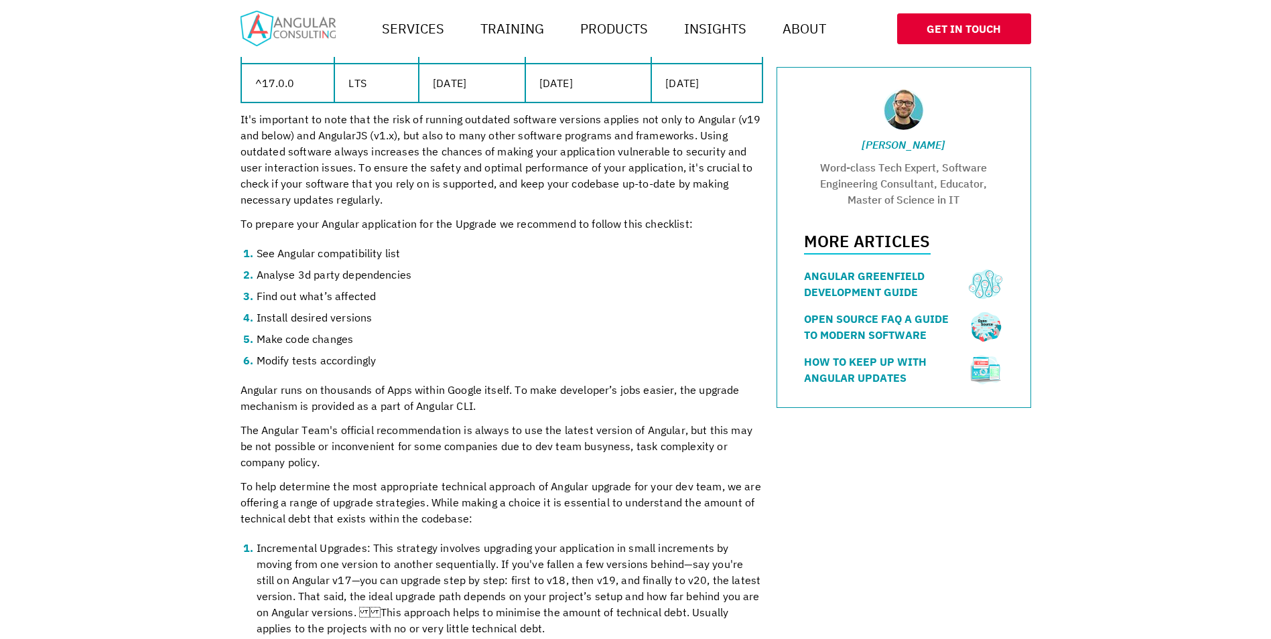
drag, startPoint x: 286, startPoint y: 258, endPoint x: 262, endPoint y: 263, distance: 23.9
click at [277, 267] on li "Analyse 3d party dependencies" at bounding box center [510, 275] width 507 height 16
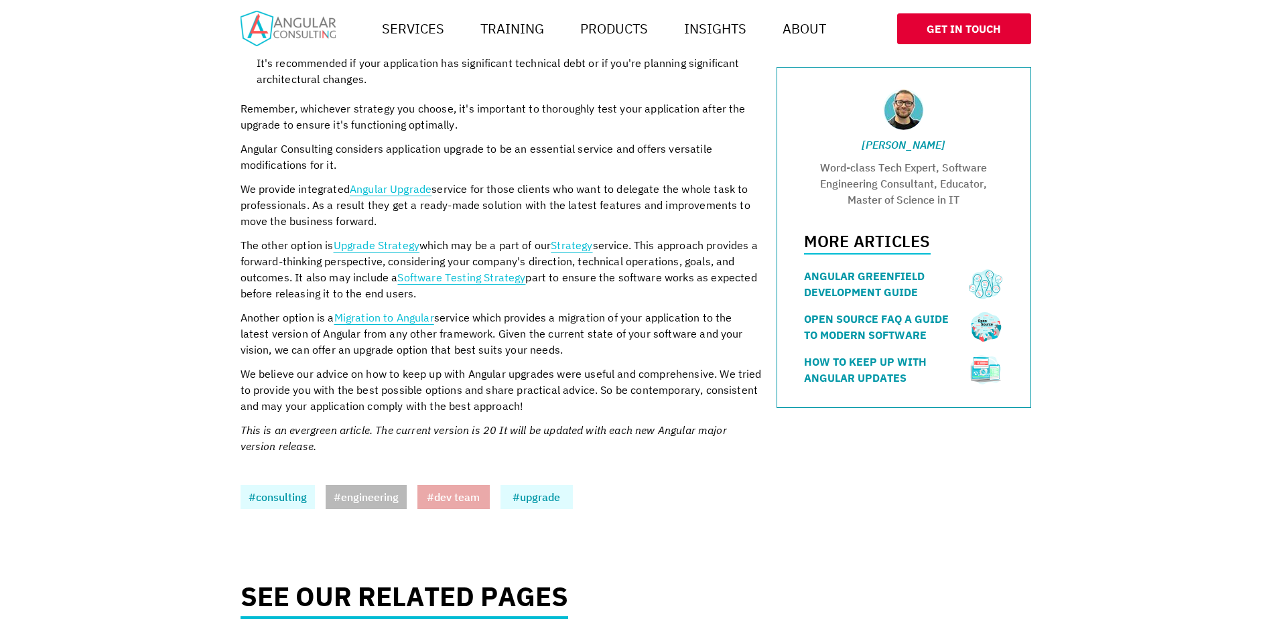
scroll to position [2681, 0]
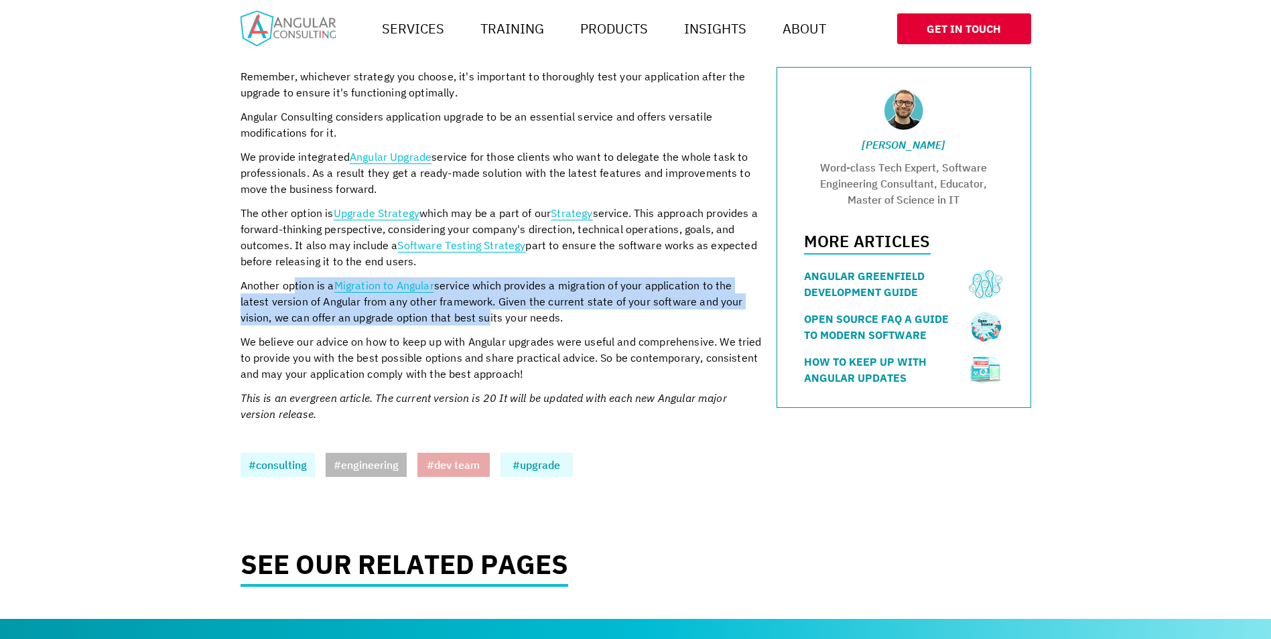
drag, startPoint x: 296, startPoint y: 274, endPoint x: 480, endPoint y: 300, distance: 185.5
click at [480, 300] on p "Another option is a Migration to Angular service which provides a migration of …" at bounding box center [502, 301] width 523 height 48
click at [481, 305] on p "Another option is a Migration to Angular service which provides a migration of …" at bounding box center [502, 301] width 523 height 48
drag, startPoint x: 515, startPoint y: 266, endPoint x: 507, endPoint y: 296, distance: 31.4
click at [507, 296] on p "Another option is a Migration to Angular service which provides a migration of …" at bounding box center [502, 301] width 523 height 48
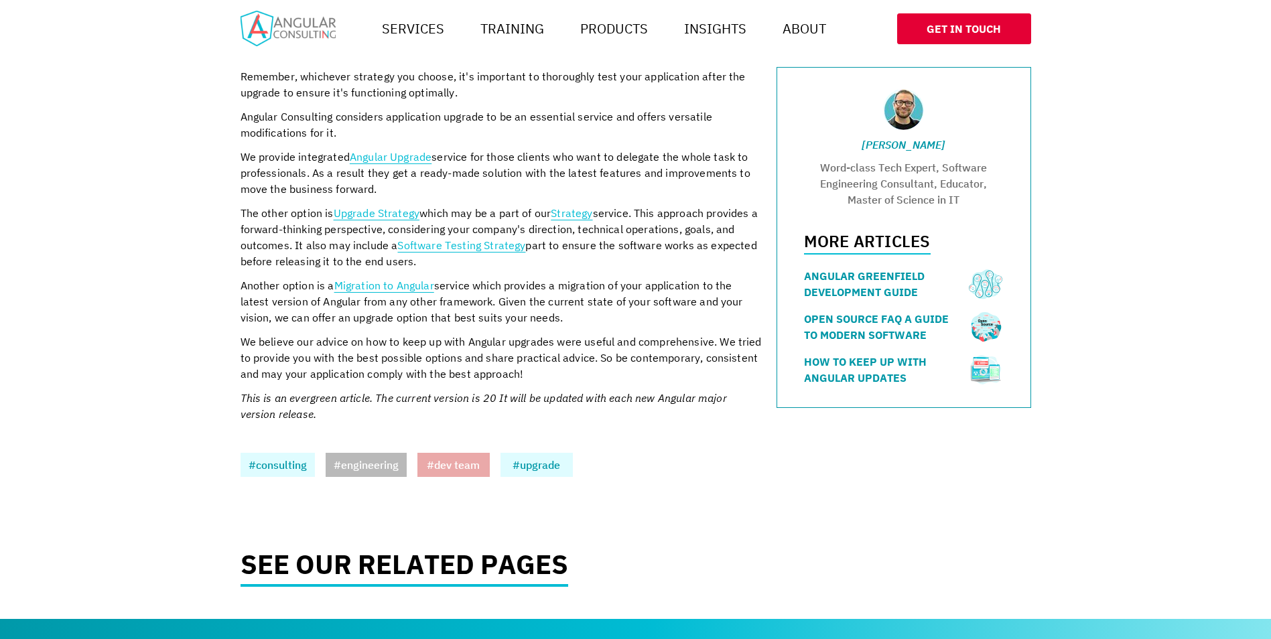
drag
click at [469, 334] on p "We believe our advice on how to keep up with Angular upgrades were useful and c…" at bounding box center [502, 358] width 523 height 48
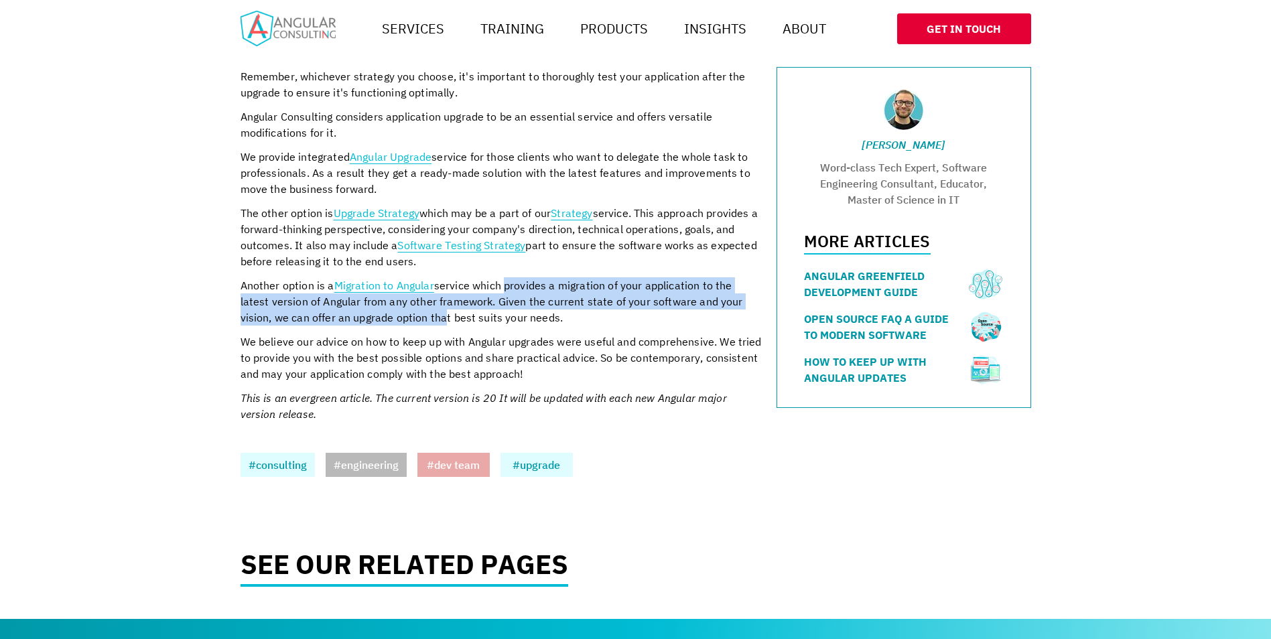
click at [504, 277] on p "Another option is a Migration to Angular service which provides a migration of …" at bounding box center [502, 301] width 523 height 48
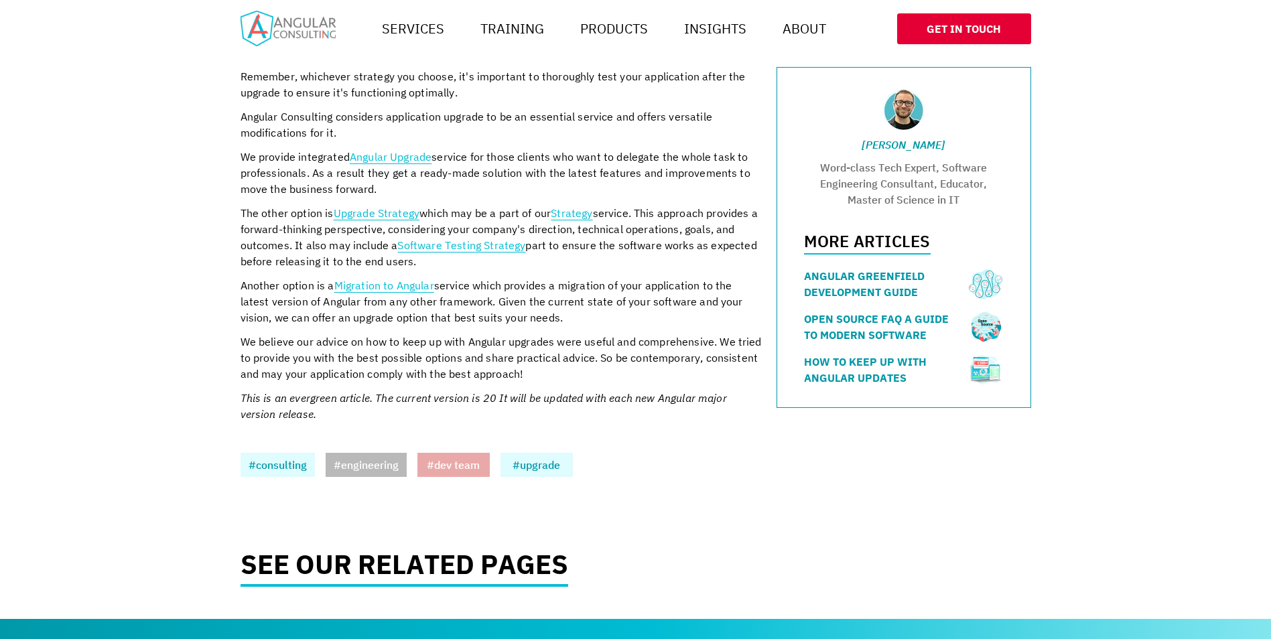
click at [491, 308] on p "Another option is a Migration to Angular service which provides a migration of …" at bounding box center [502, 301] width 523 height 48
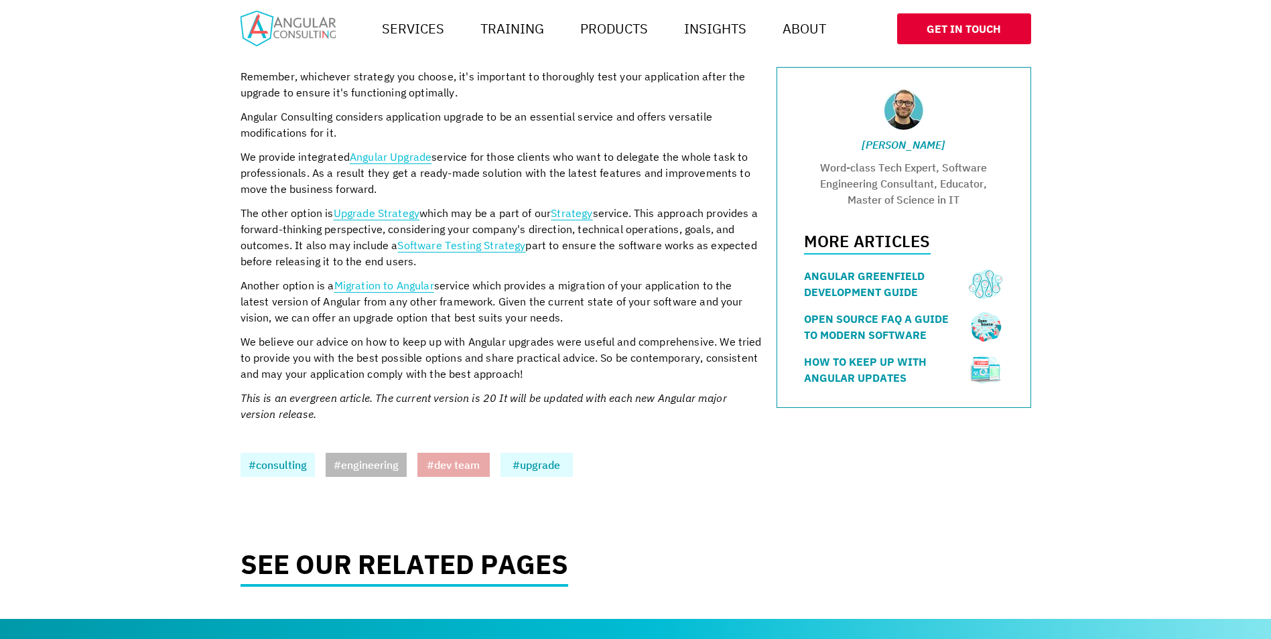
click at [487, 308] on p "Another option is a Migration to Angular service which provides a migration of …" at bounding box center [502, 301] width 523 height 48
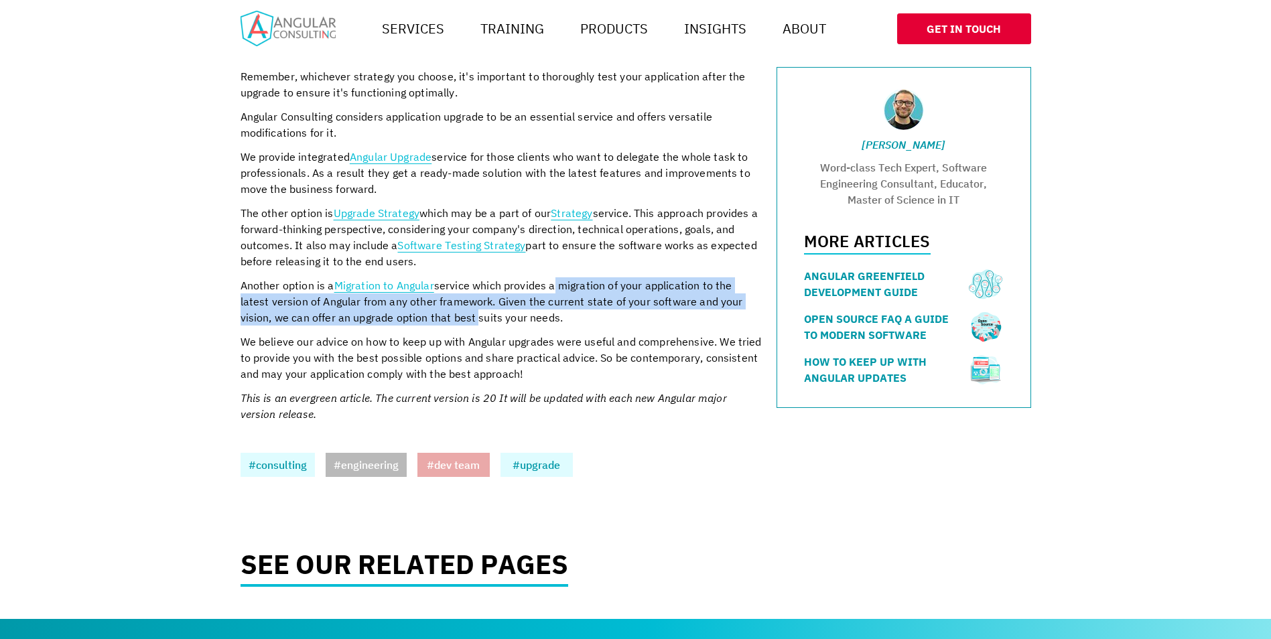
click at [552, 277] on p "Another option is a Migration to Angular service which provides a migration of …" at bounding box center [502, 301] width 523 height 48
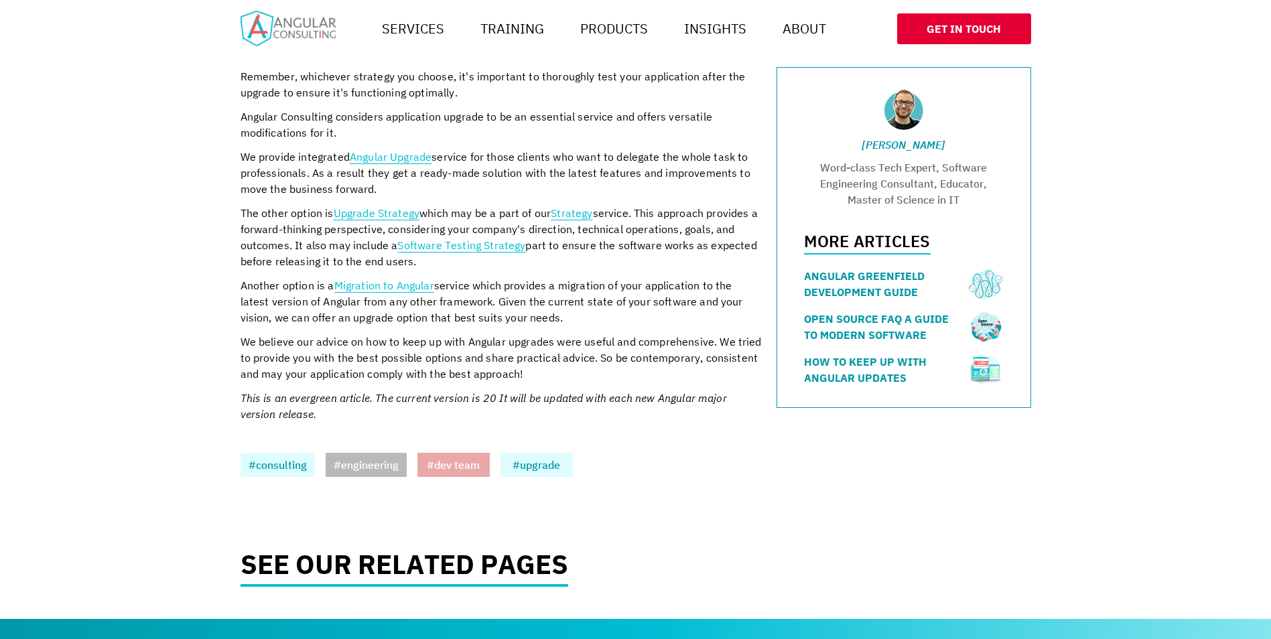
click at [548, 277] on p "Another option is a Migration to Angular service which provides a migration of …" at bounding box center [502, 301] width 523 height 48
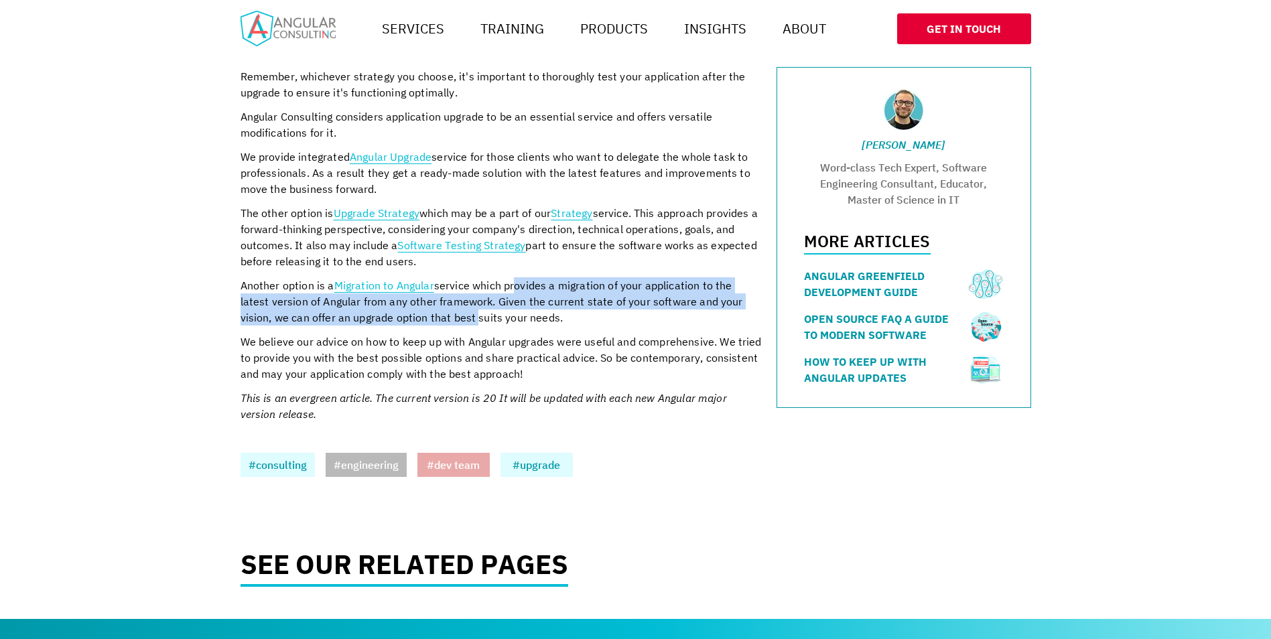
click at [475, 307] on p "Another option is a Migration to Angular service which provides a migration of …" at bounding box center [502, 301] width 523 height 48
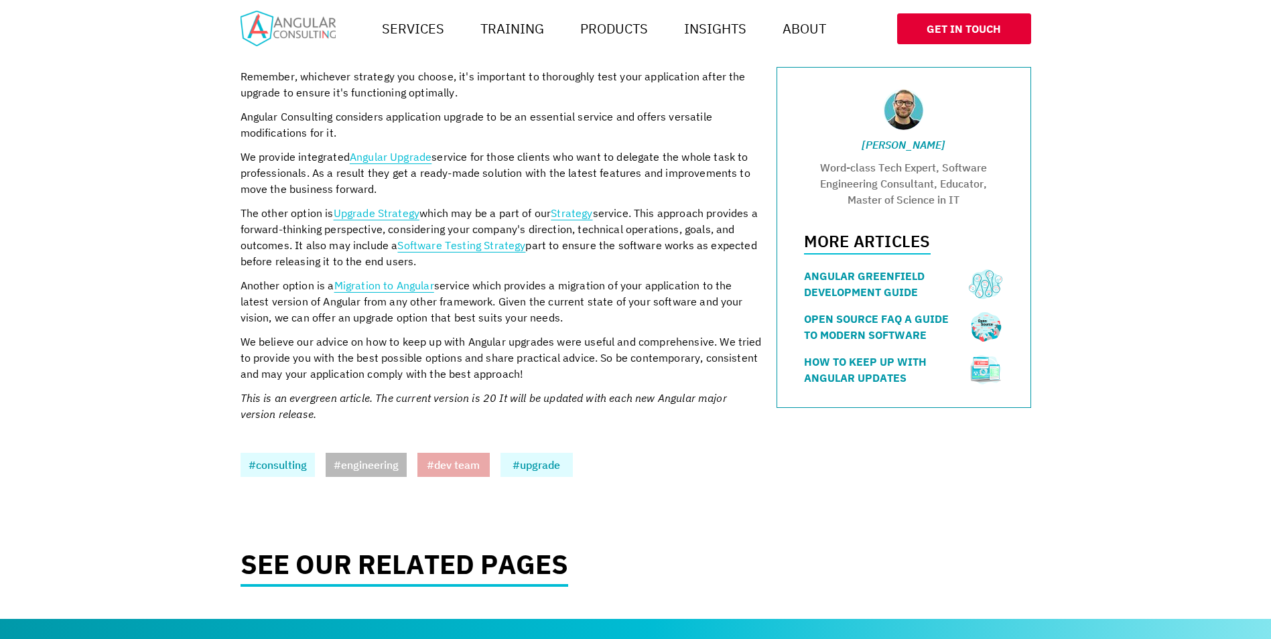
click at [501, 205] on p "The other option is Upgrade Strategy which may be a part of our Strategy servic…" at bounding box center [502, 237] width 523 height 64
click at [320, 211] on p "The other option is Upgrade Strategy which may be a part of our Strategy servic…" at bounding box center [502, 237] width 523 height 64
click at [560, 210] on p "The other option is Upgrade Strategy which may be a part of our Strategy servic…" at bounding box center [502, 237] width 523 height 64
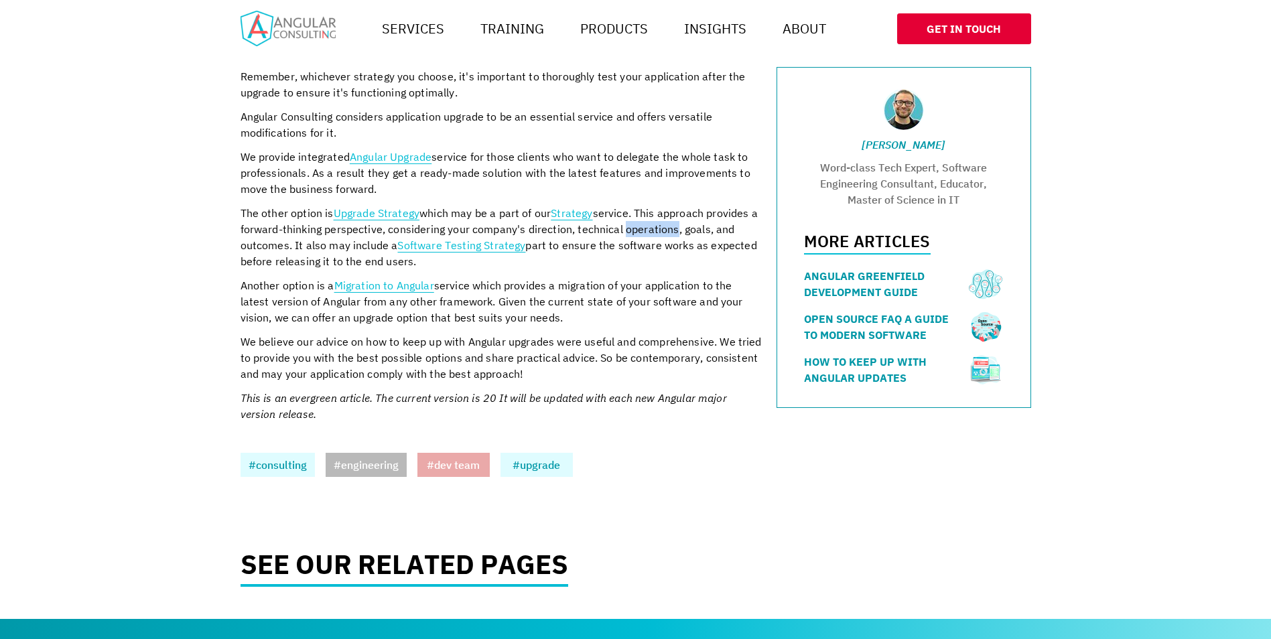
click at [674, 213] on p "The other option is Upgrade Strategy which may be a part of our Strategy servic…" at bounding box center [502, 237] width 523 height 64
click at [648, 239] on p "The other option is Upgrade Strategy which may be a part of our Strategy servic…" at bounding box center [502, 237] width 523 height 64
click at [654, 238] on p "The other option is Upgrade Strategy which may be a part of our Strategy servic…" at bounding box center [502, 237] width 523 height 64
click at [655, 238] on p "The other option is Upgrade Strategy which may be a part of our Strategy servic…" at bounding box center [502, 237] width 523 height 64
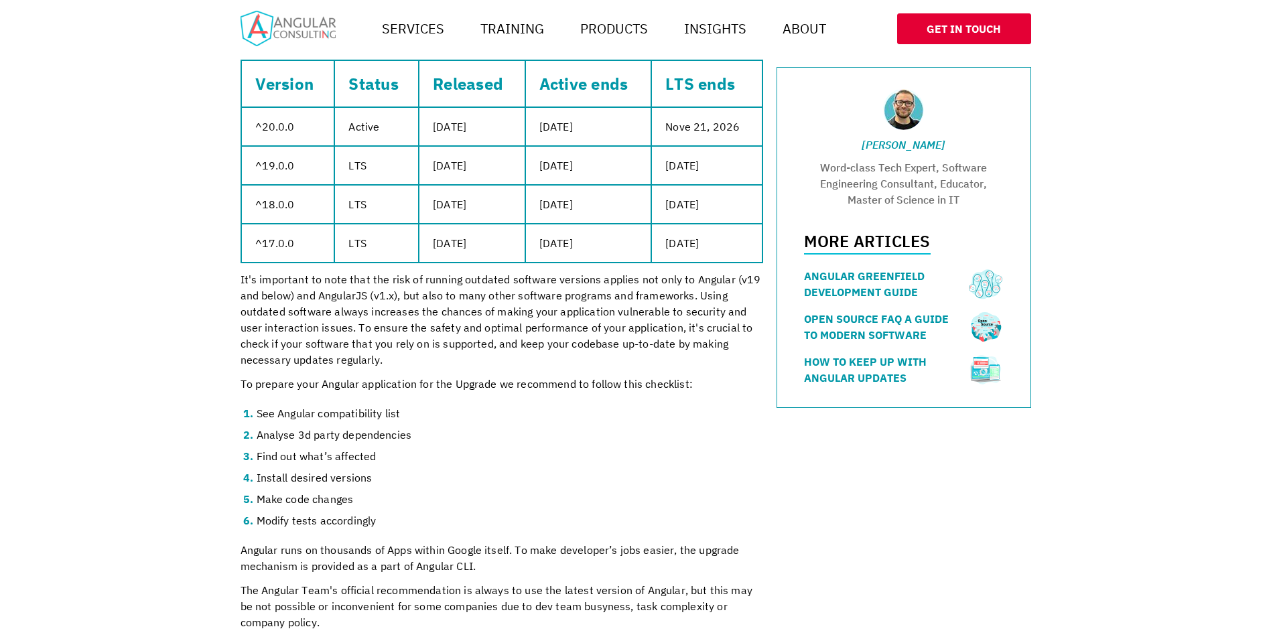
scroll to position [1408, 0]
